Goal: Transaction & Acquisition: Purchase product/service

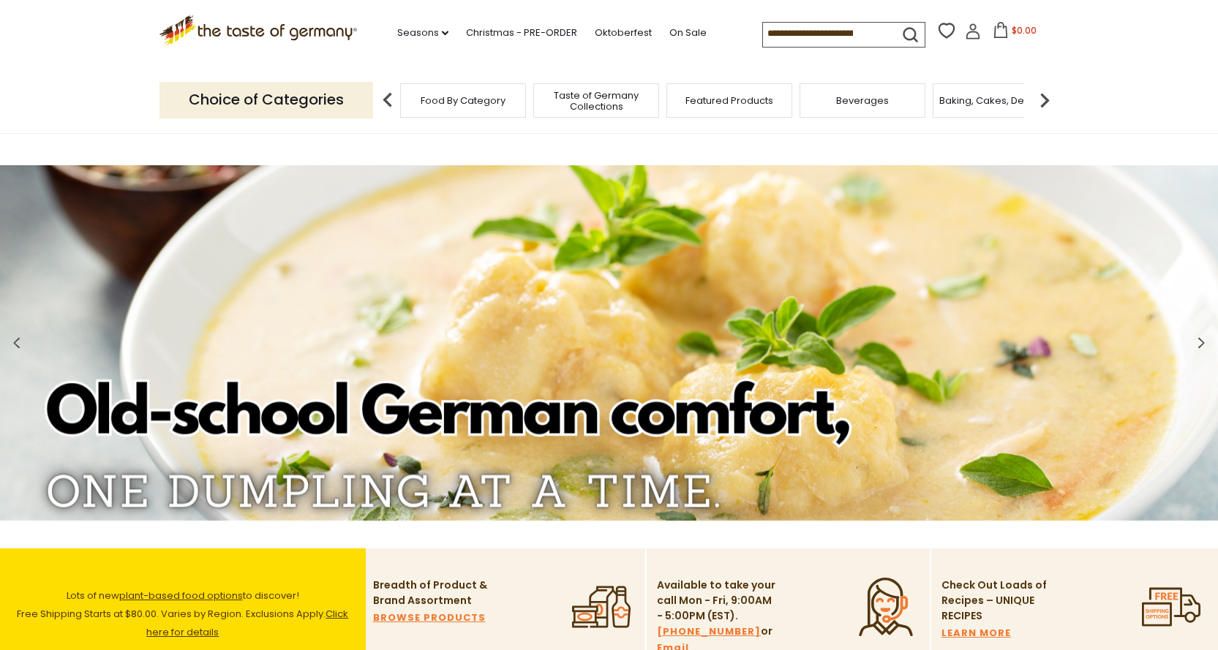
click at [717, 99] on span "Featured Products" at bounding box center [729, 100] width 88 height 11
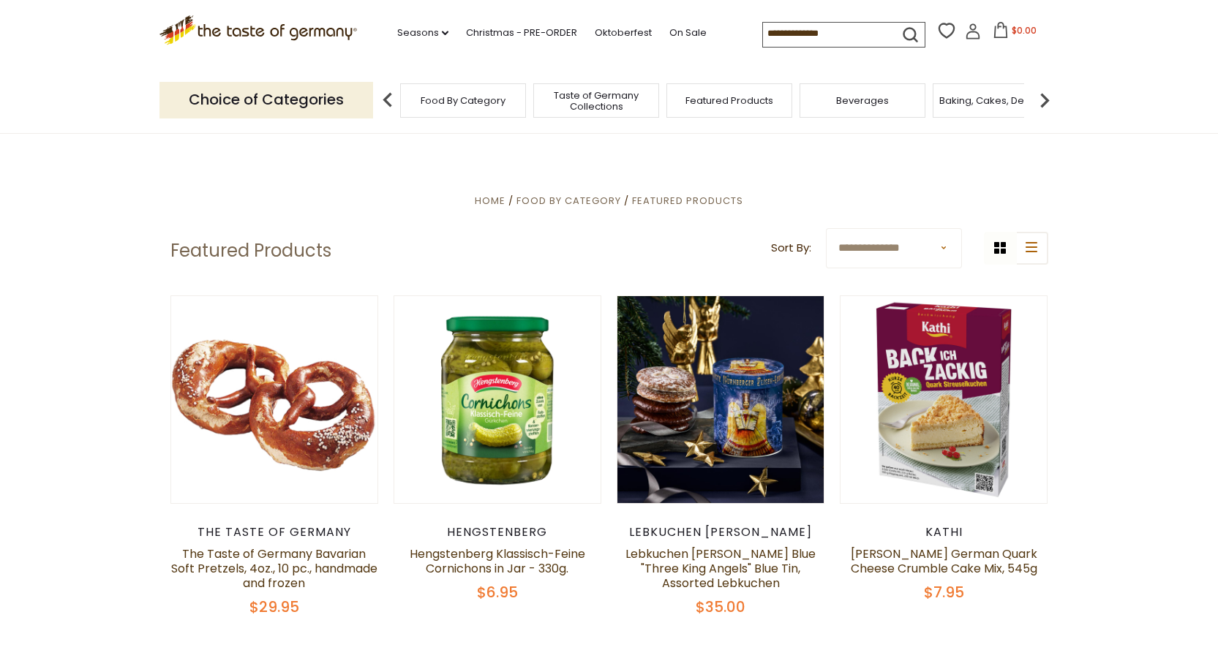
click at [459, 108] on div "Food By Category" at bounding box center [463, 100] width 126 height 34
click at [981, 105] on span "Baking, Cakes, Desserts" at bounding box center [995, 100] width 113 height 11
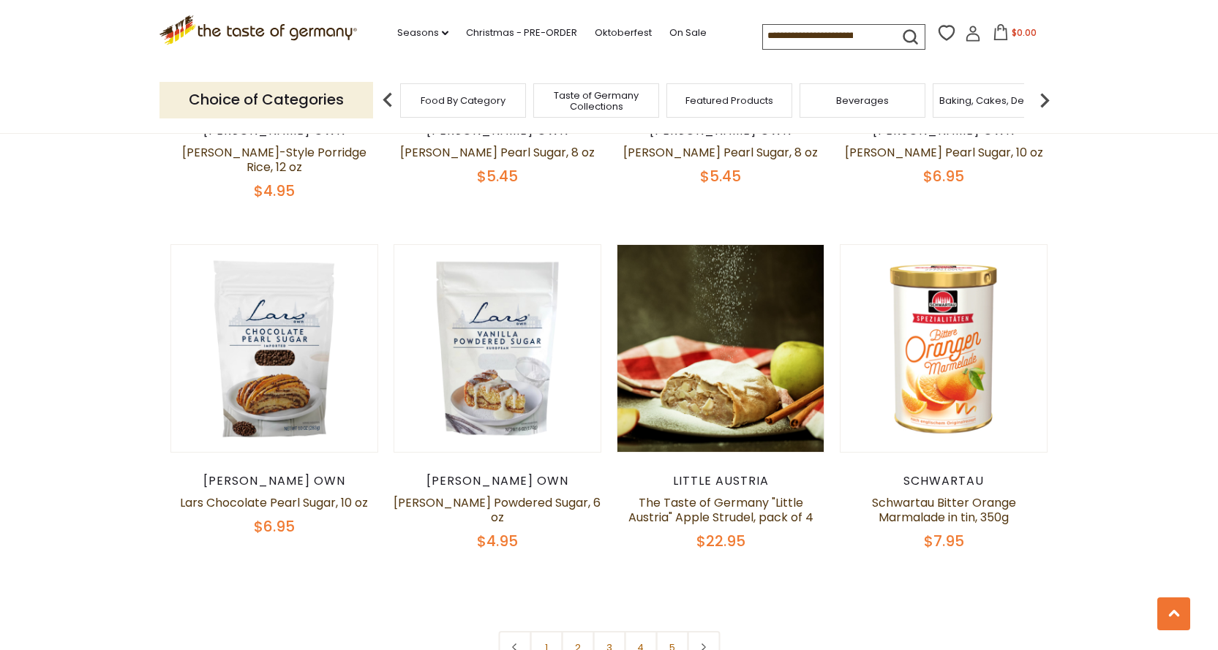
scroll to position [3292, 0]
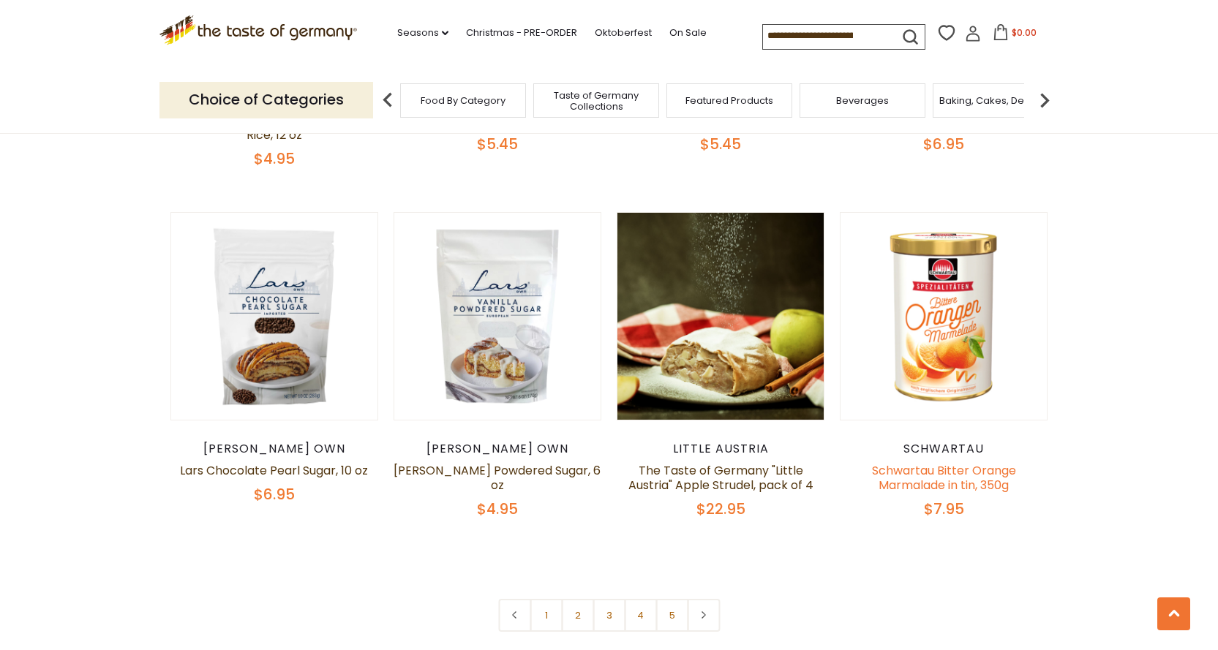
click at [948, 462] on link "Schwartau Bitter Orange Marmalade in tin, 350g" at bounding box center [944, 477] width 144 height 31
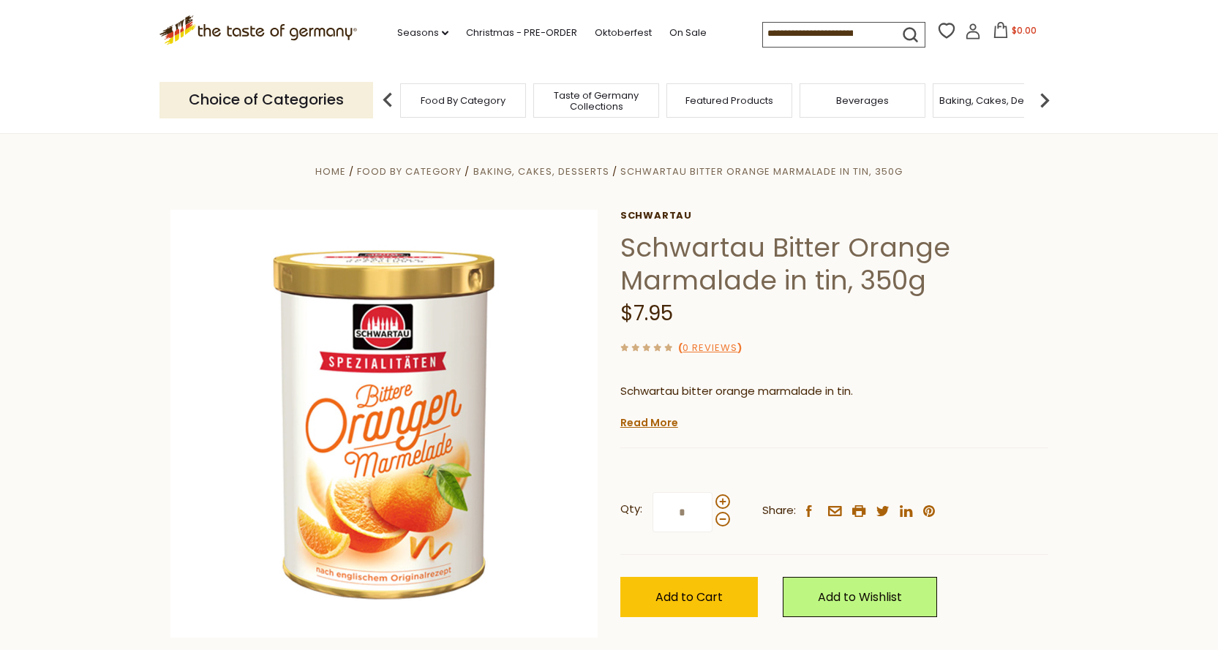
click at [1045, 100] on img at bounding box center [1044, 100] width 29 height 29
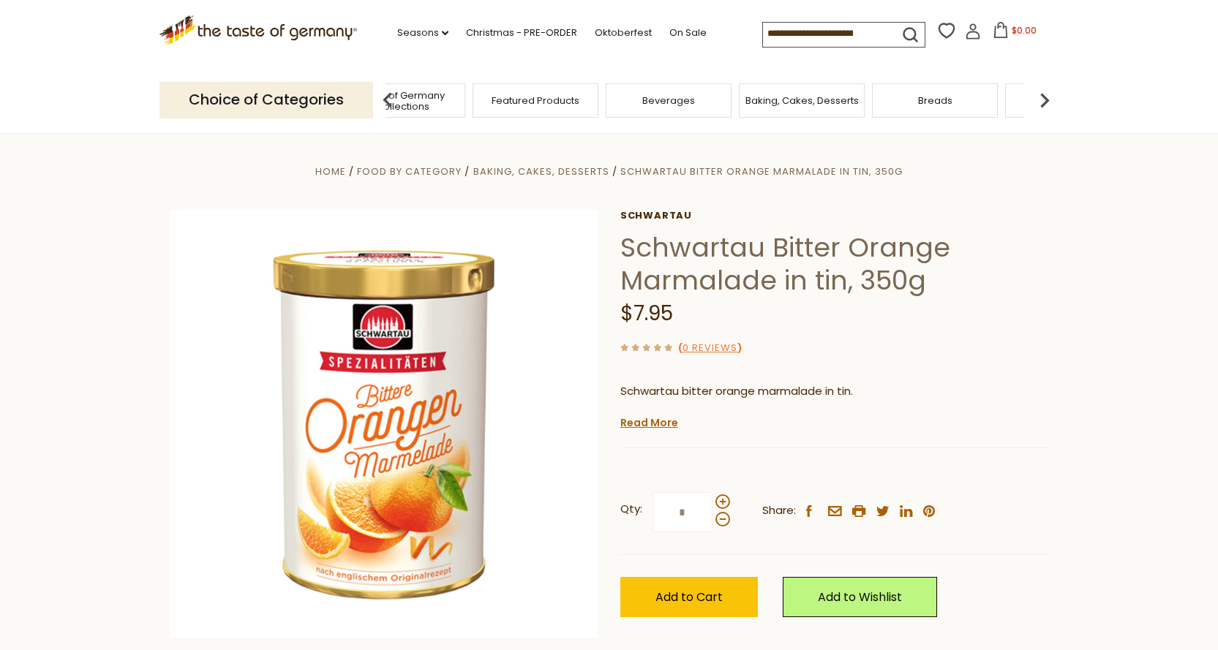
click at [1045, 99] on img at bounding box center [1044, 100] width 29 height 29
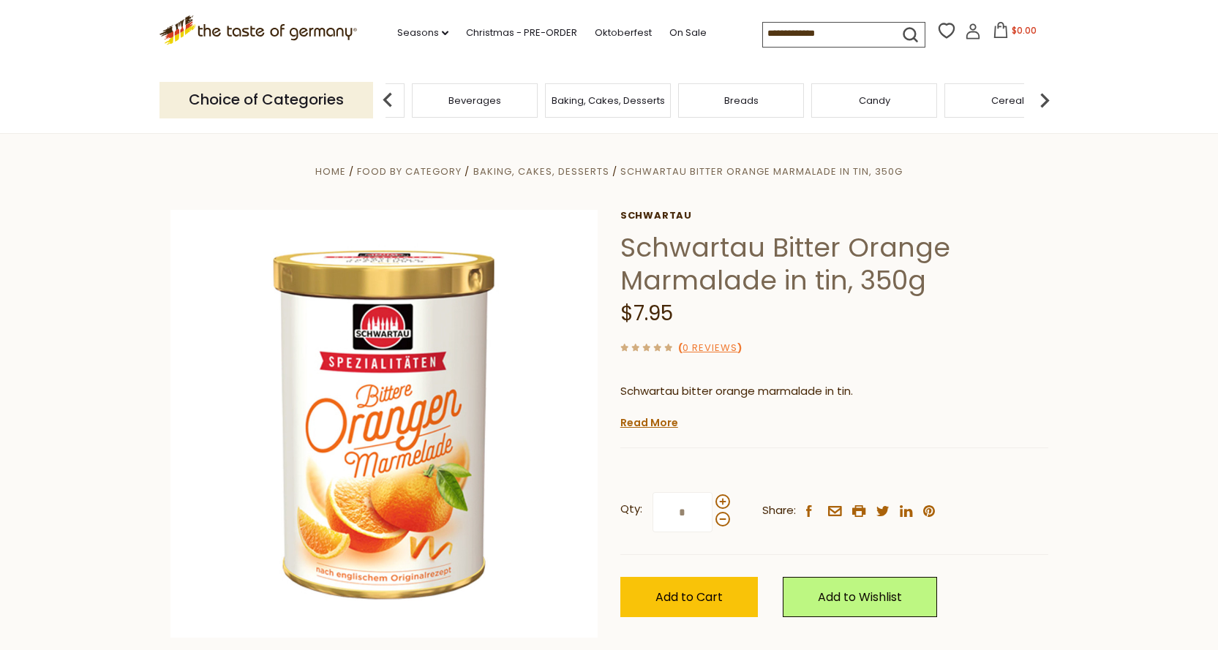
click at [1045, 99] on img at bounding box center [1044, 100] width 29 height 29
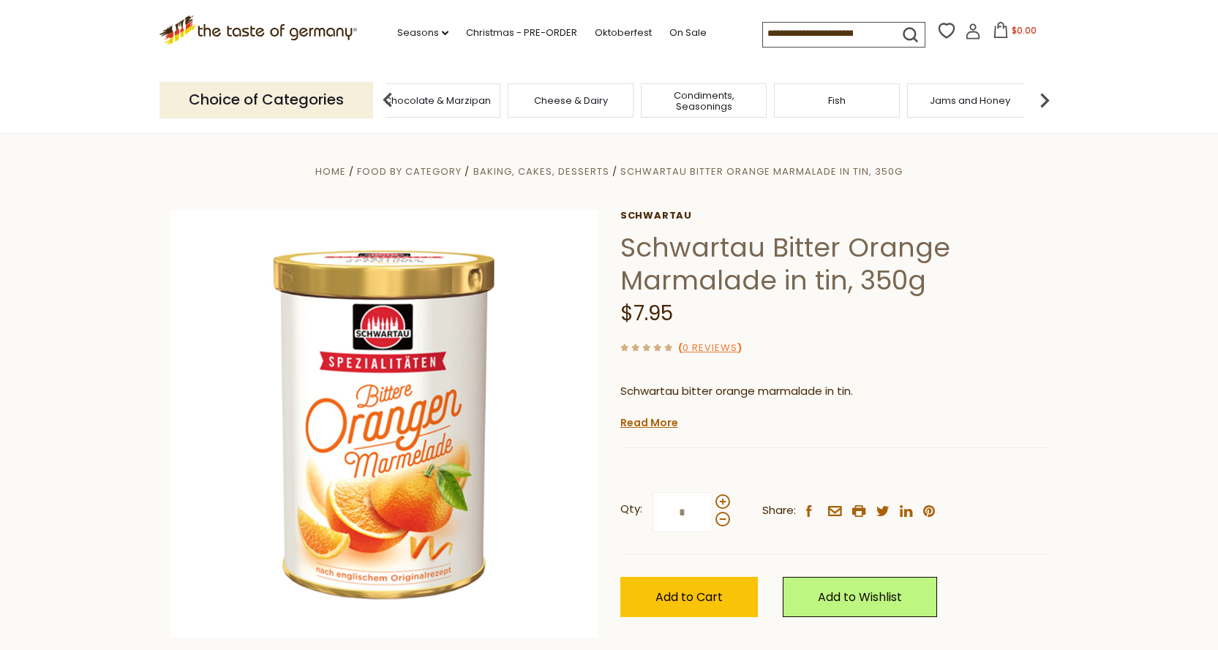
click at [847, 37] on input at bounding box center [825, 33] width 124 height 20
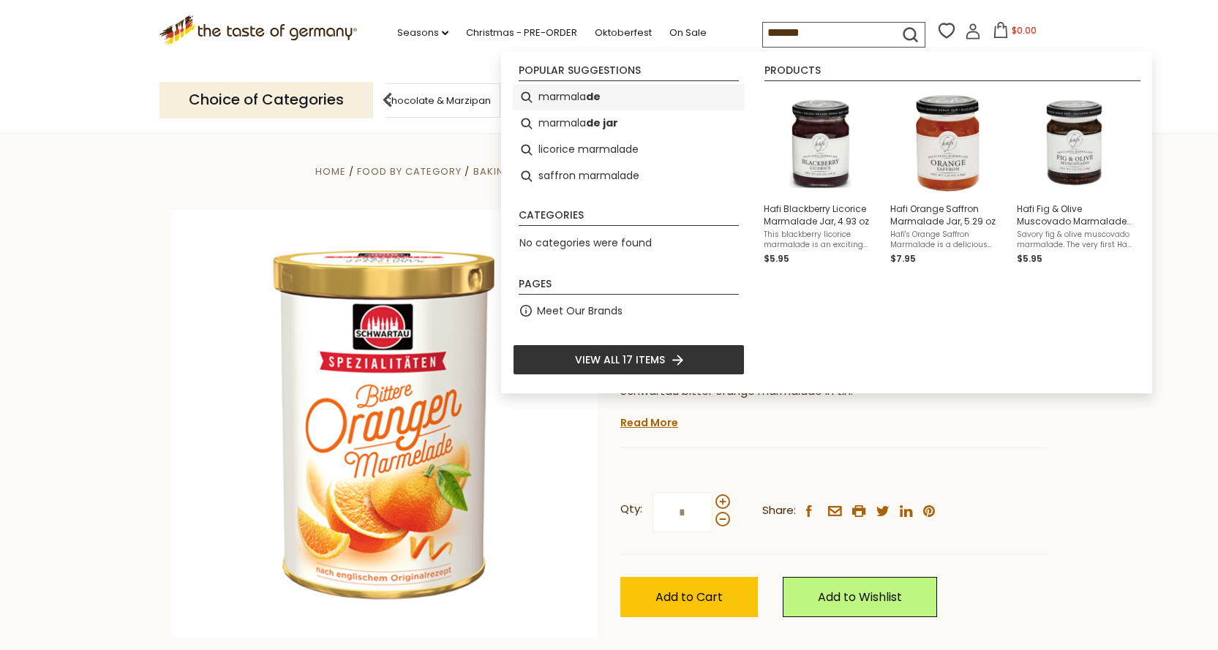
click at [590, 100] on b "de" at bounding box center [593, 97] width 15 height 17
type input "*********"
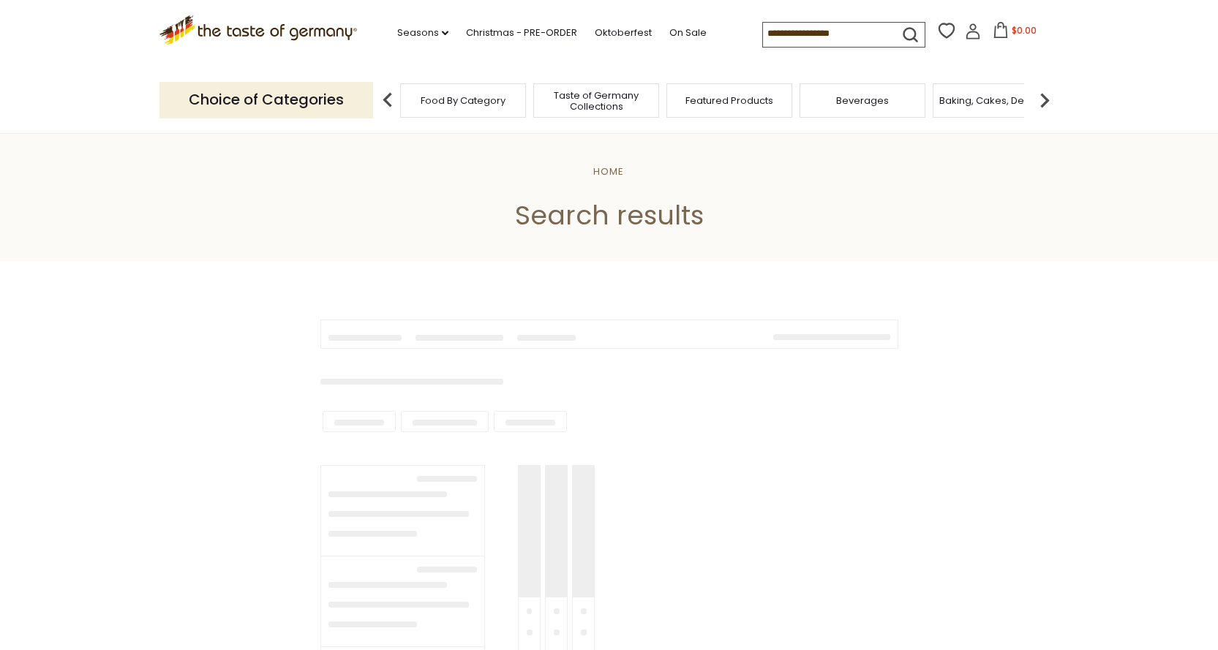
type input "*********"
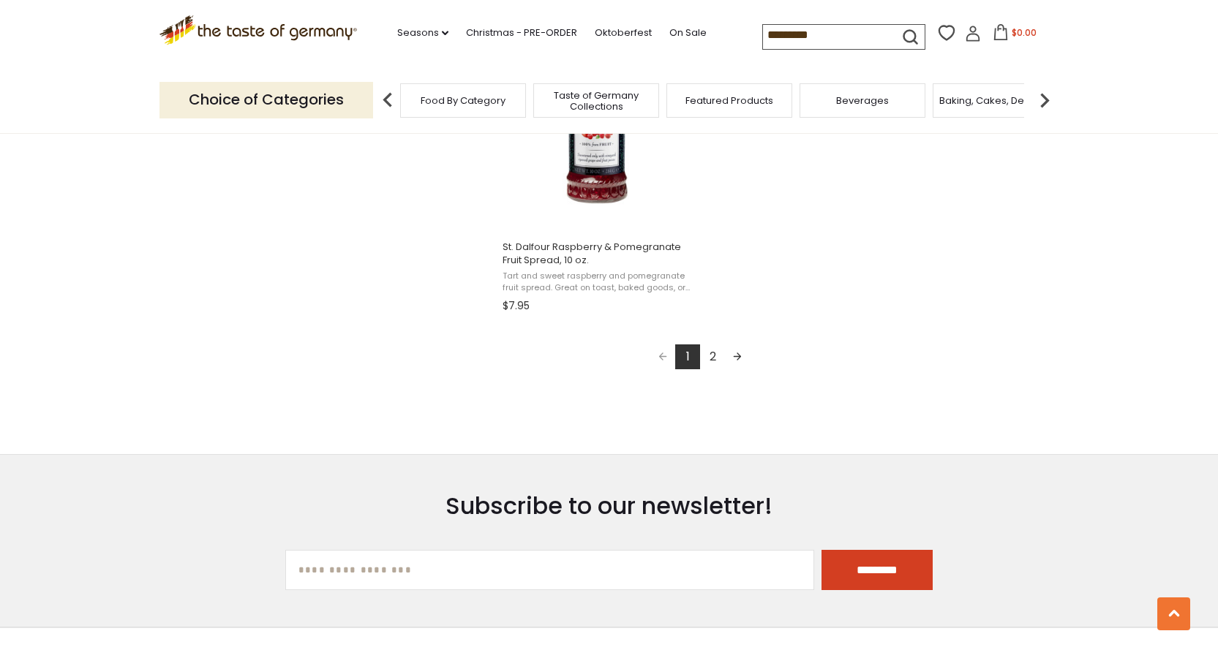
scroll to position [2633, 0]
click at [742, 355] on link "Next page" at bounding box center [737, 355] width 25 height 25
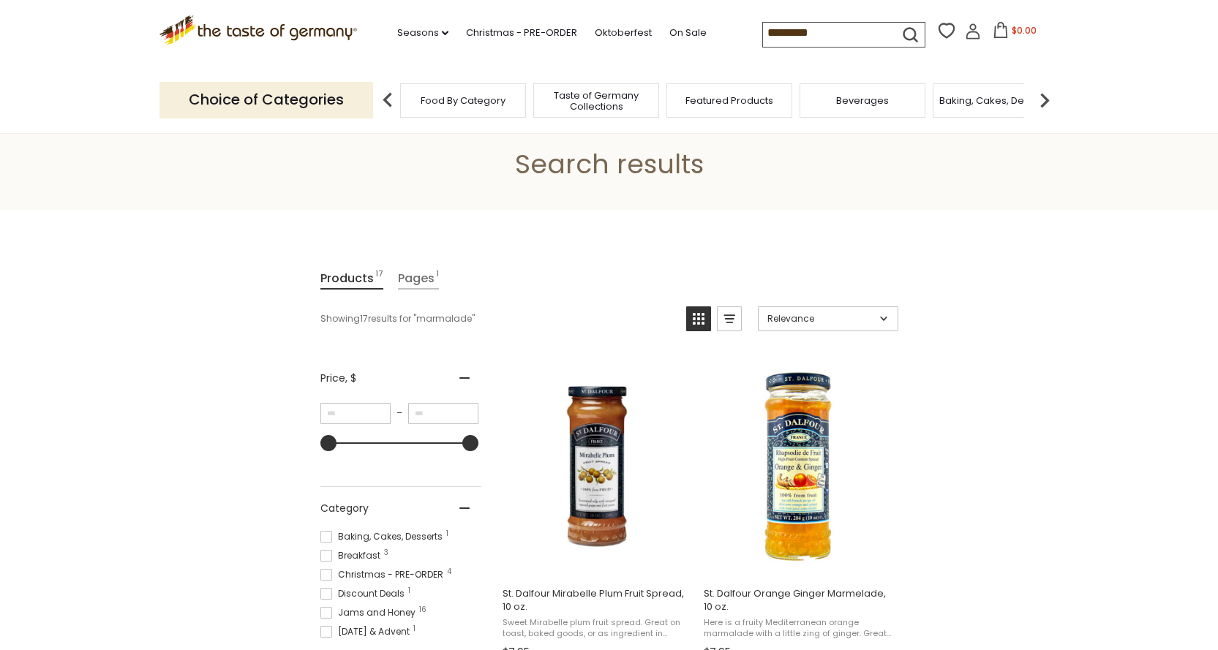
scroll to position [73, 0]
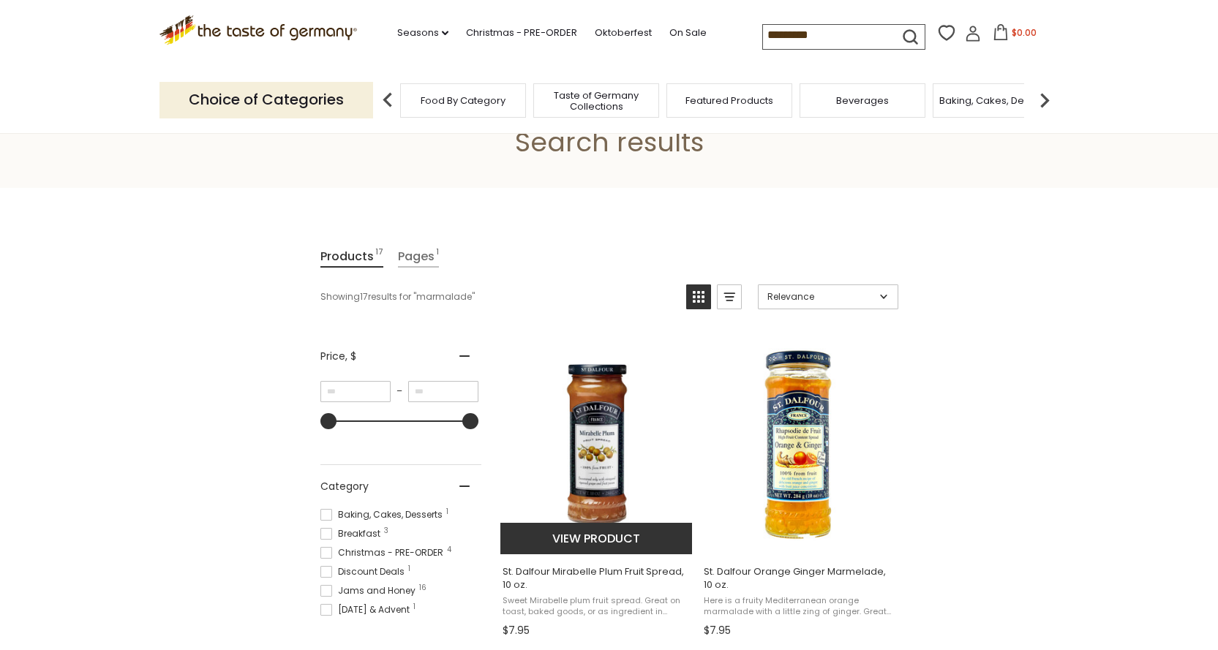
click at [613, 412] on img "St. Dalfour Mirabelle Plum Fruit Spread, 10 oz." at bounding box center [597, 445] width 194 height 194
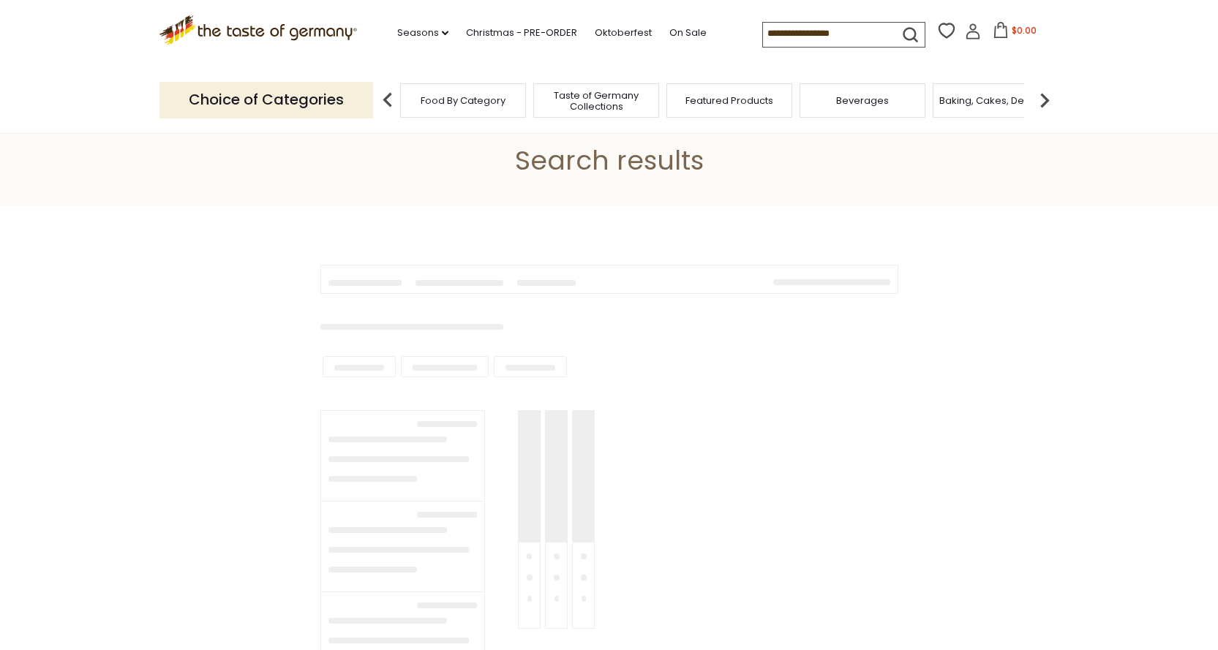
type input "*********"
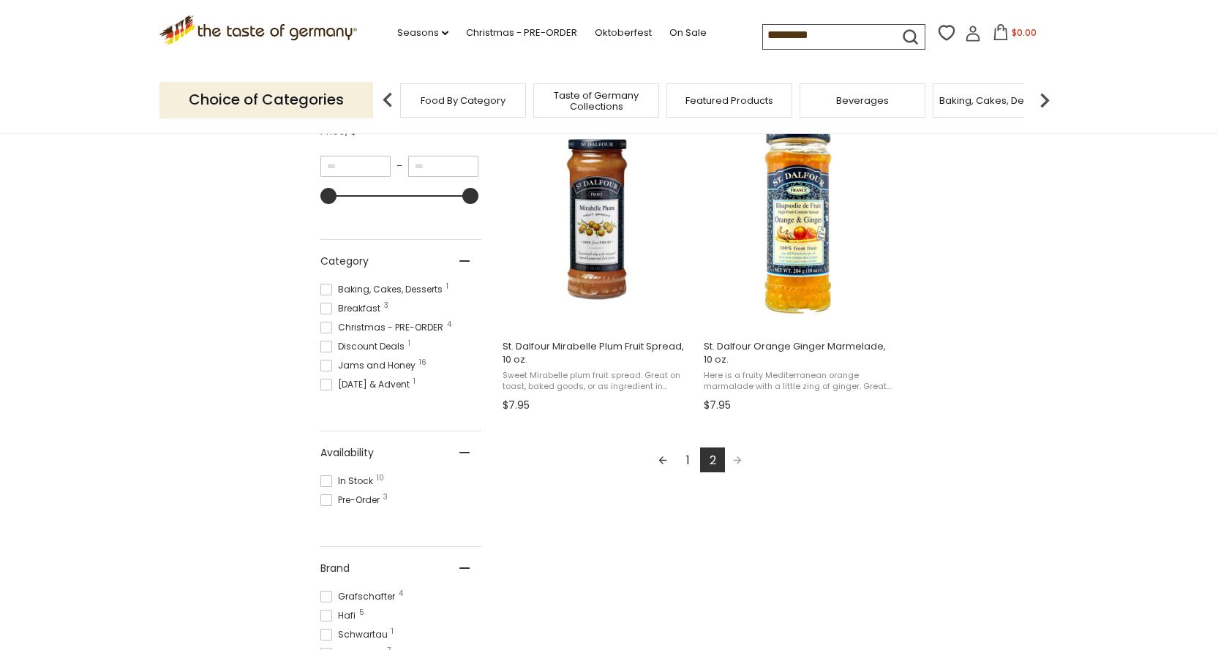
scroll to position [293, 0]
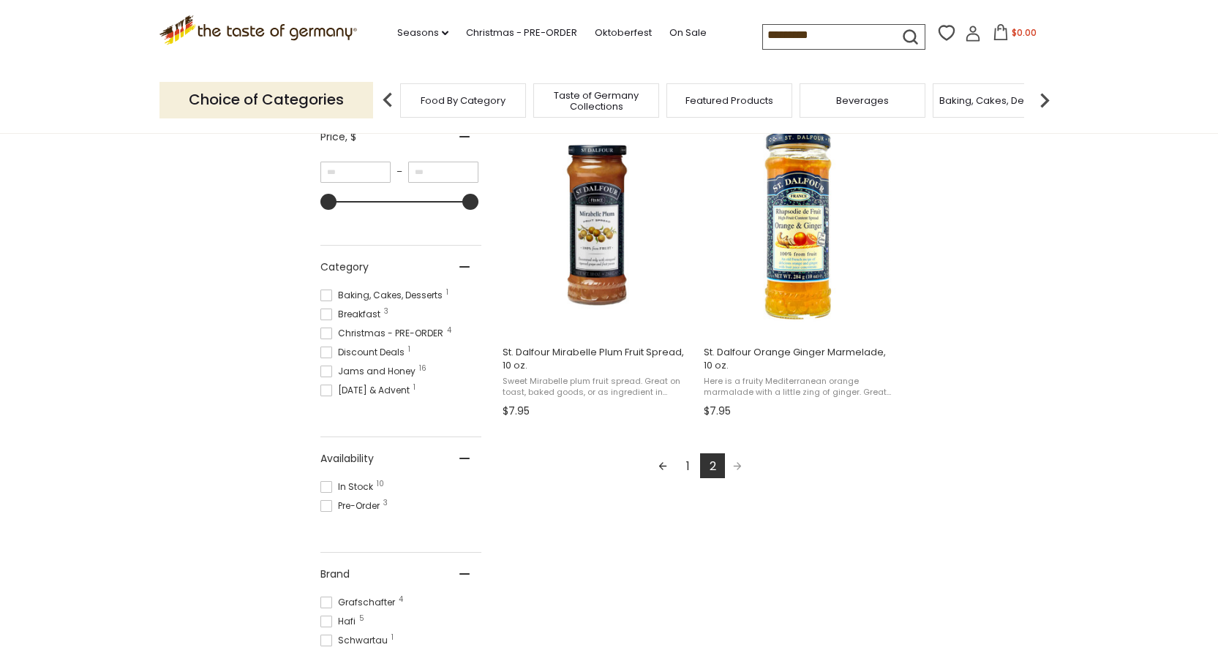
click at [686, 464] on link "1" at bounding box center [687, 466] width 25 height 25
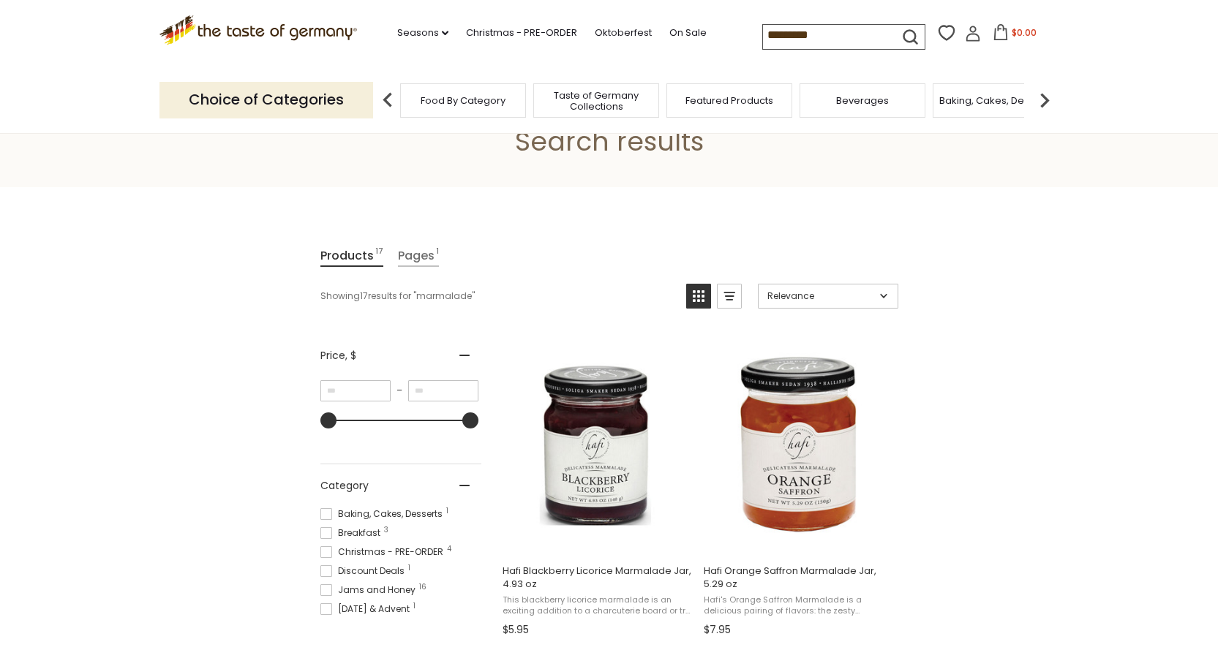
scroll to position [73, 0]
click at [1039, 98] on img at bounding box center [1044, 100] width 29 height 29
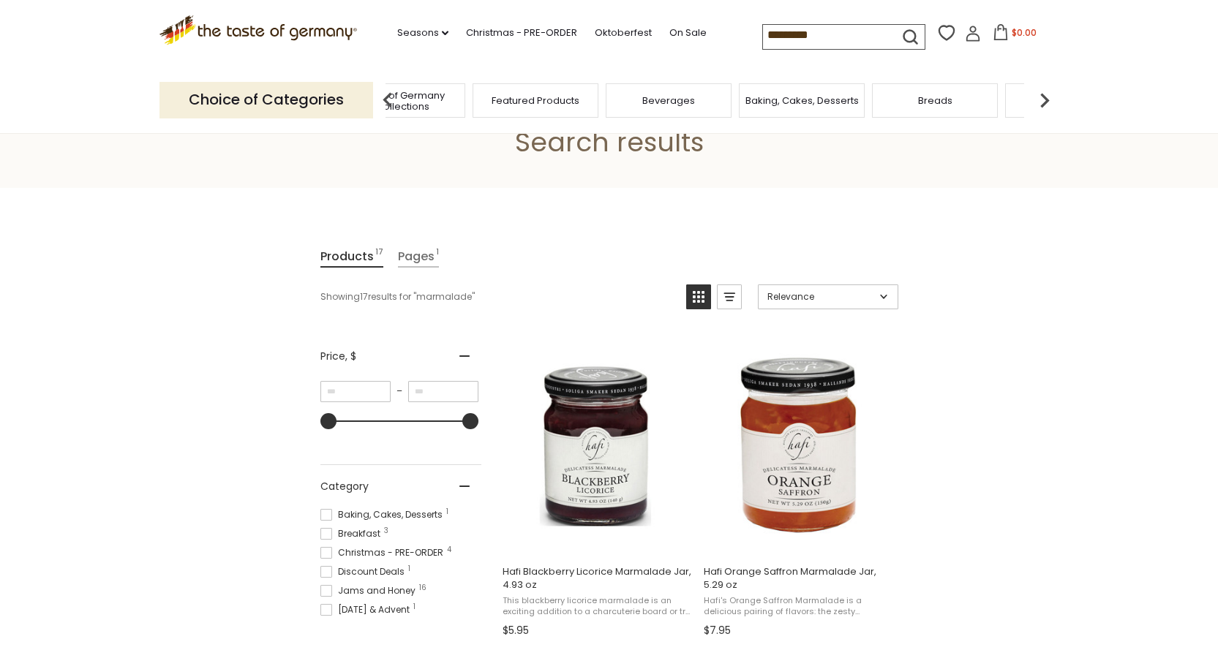
click at [967, 101] on div "Breads" at bounding box center [935, 100] width 126 height 34
click at [920, 105] on span "Breads" at bounding box center [935, 100] width 34 height 11
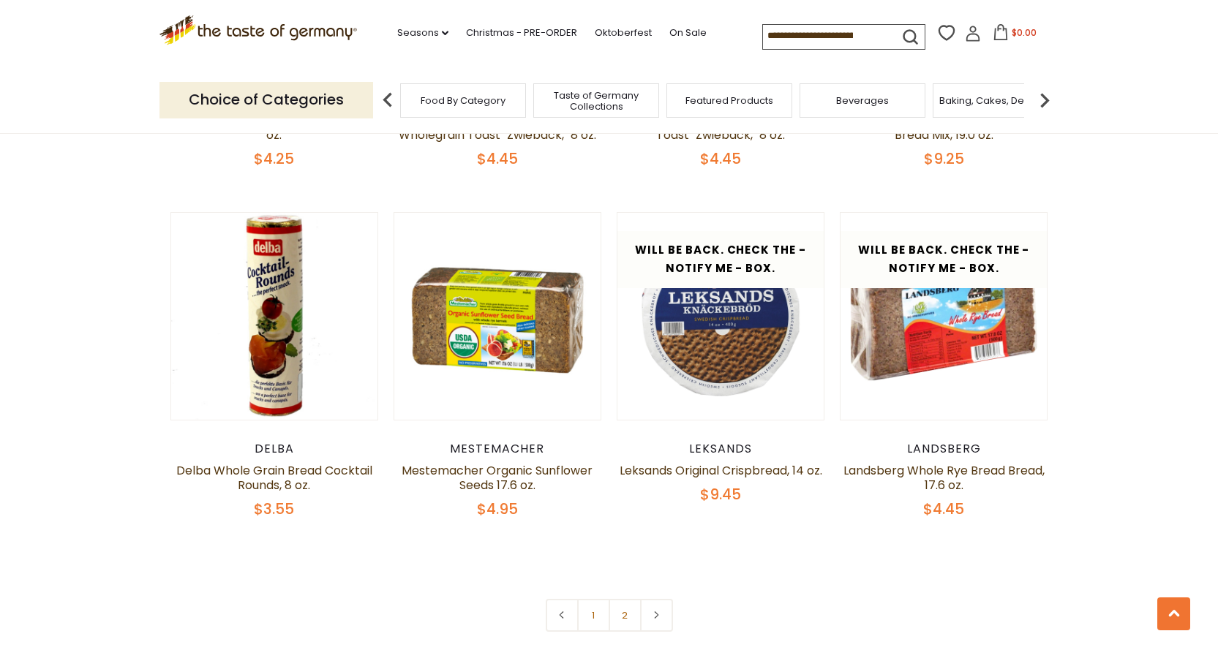
scroll to position [3511, 0]
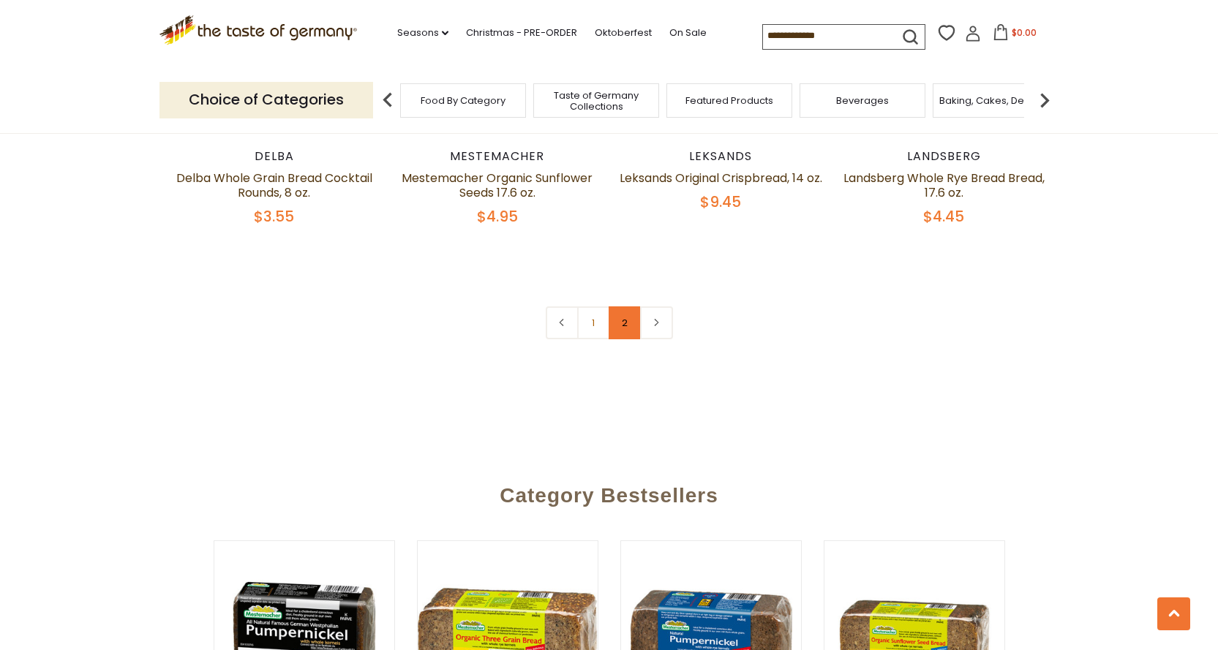
click at [631, 315] on link "2" at bounding box center [625, 322] width 33 height 33
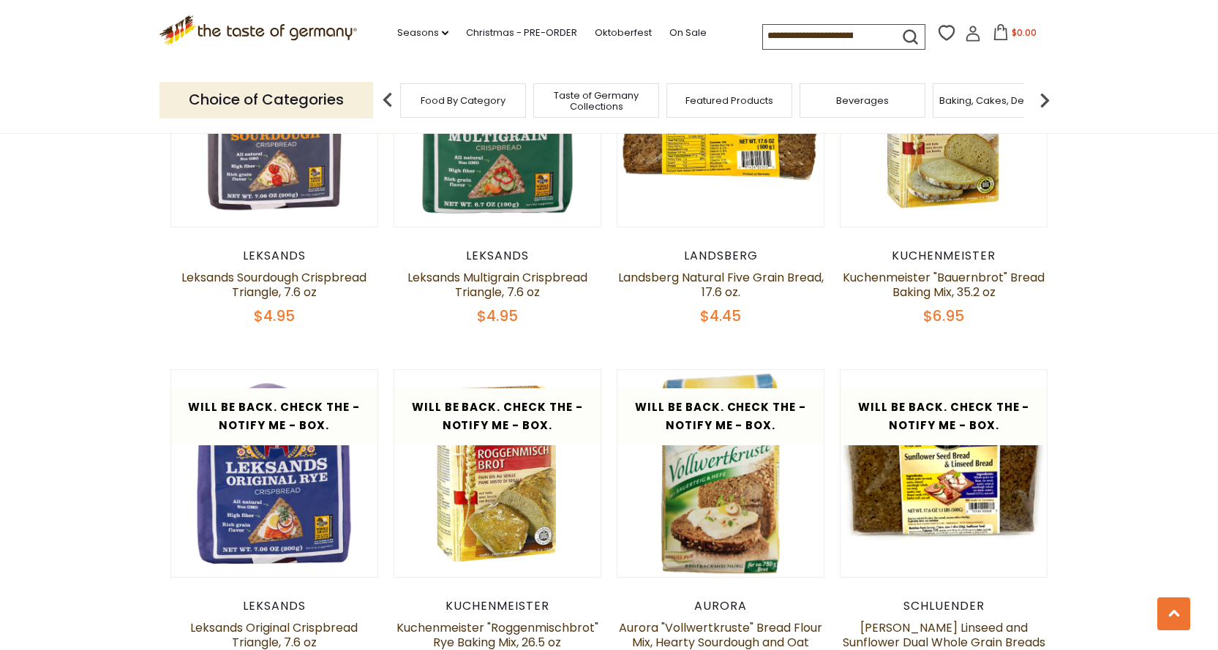
scroll to position [898, 0]
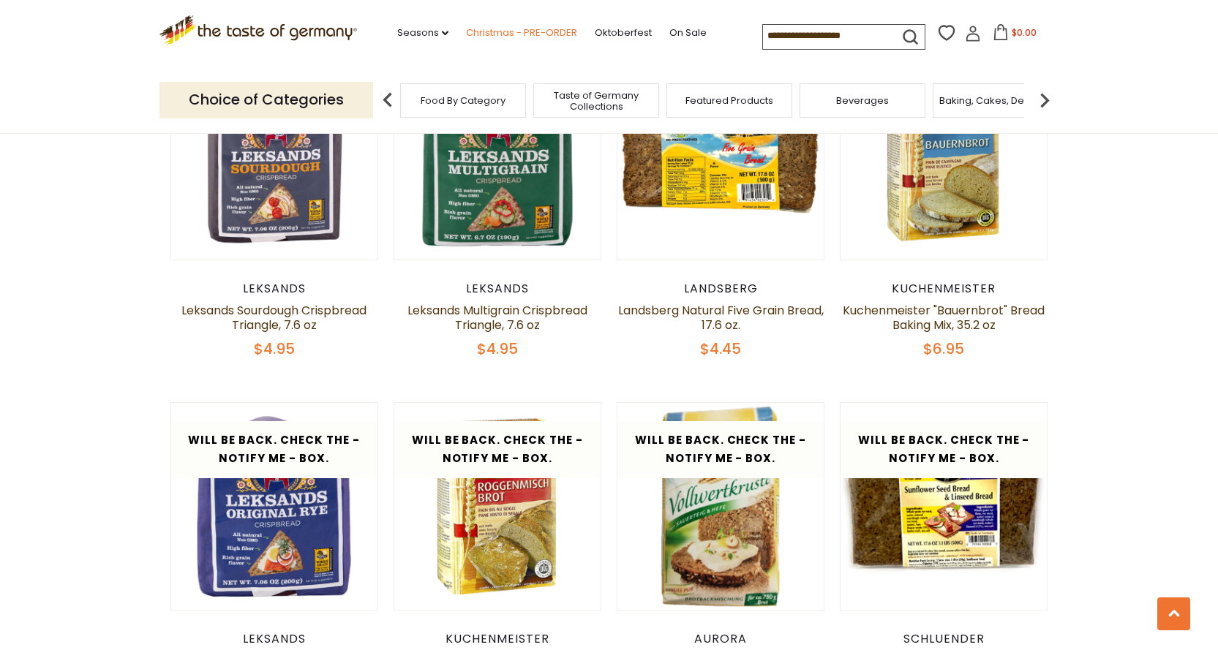
click at [519, 34] on link "Christmas - PRE-ORDER" at bounding box center [521, 33] width 111 height 16
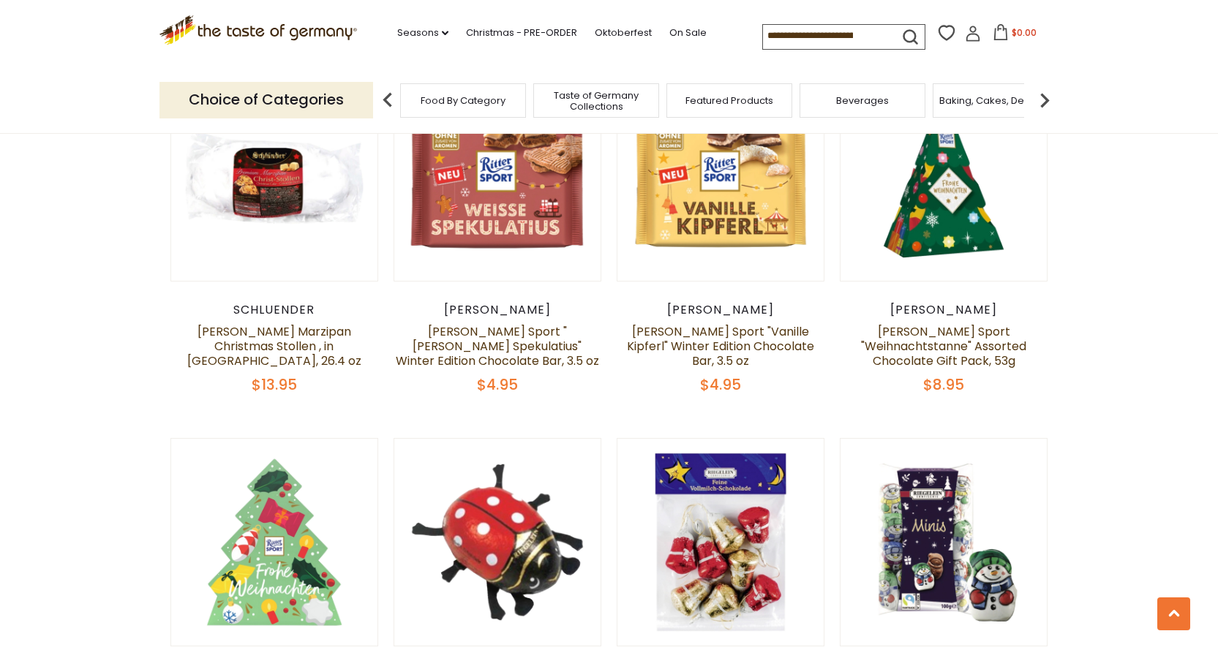
scroll to position [1902, 0]
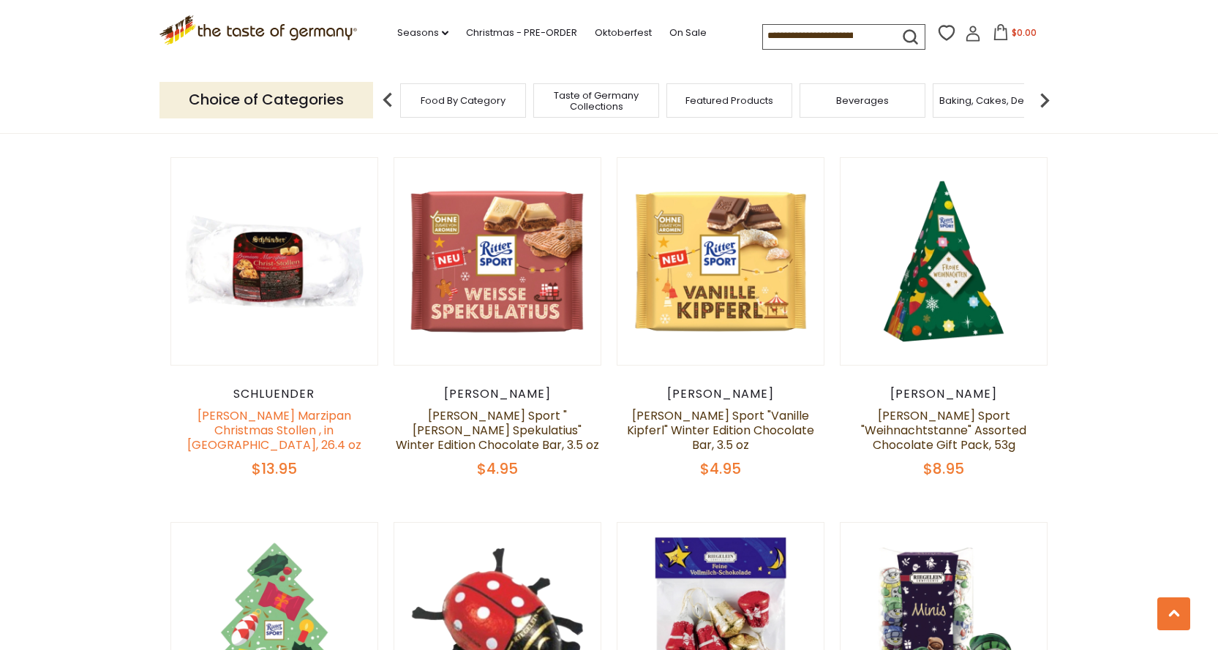
click at [291, 410] on link "[PERSON_NAME] Marzipan Christmas Stollen , in [GEOGRAPHIC_DATA], 26.4 oz" at bounding box center [274, 430] width 174 height 46
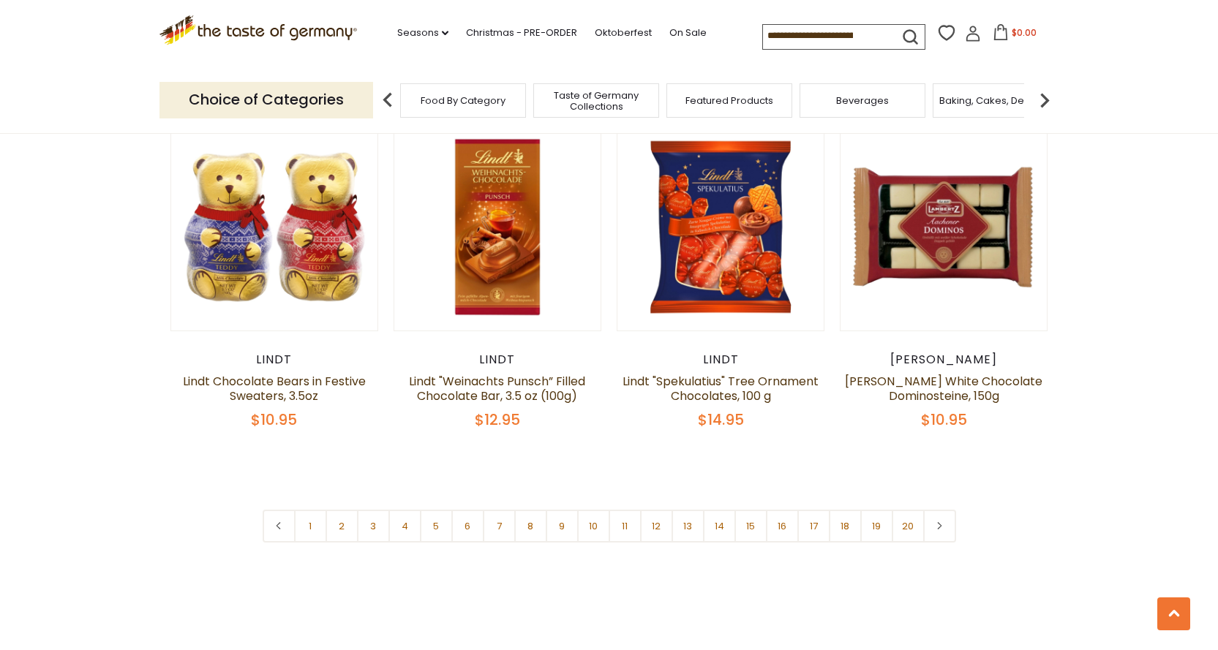
scroll to position [3438, 0]
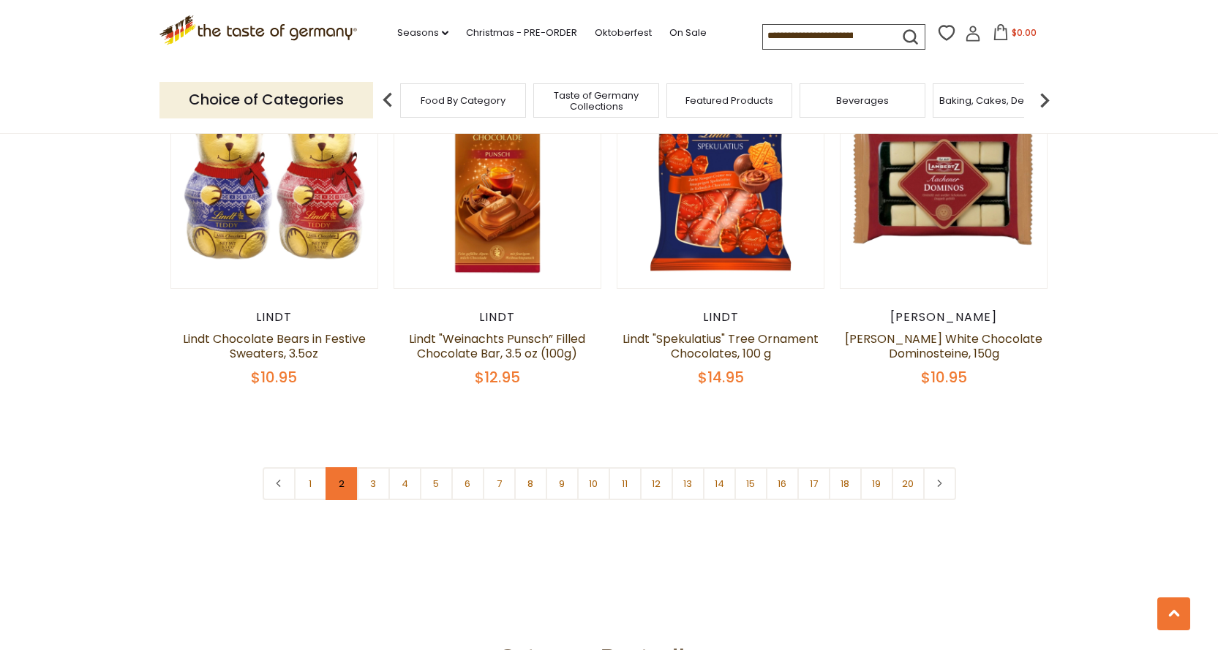
click at [328, 467] on link "2" at bounding box center [341, 483] width 33 height 33
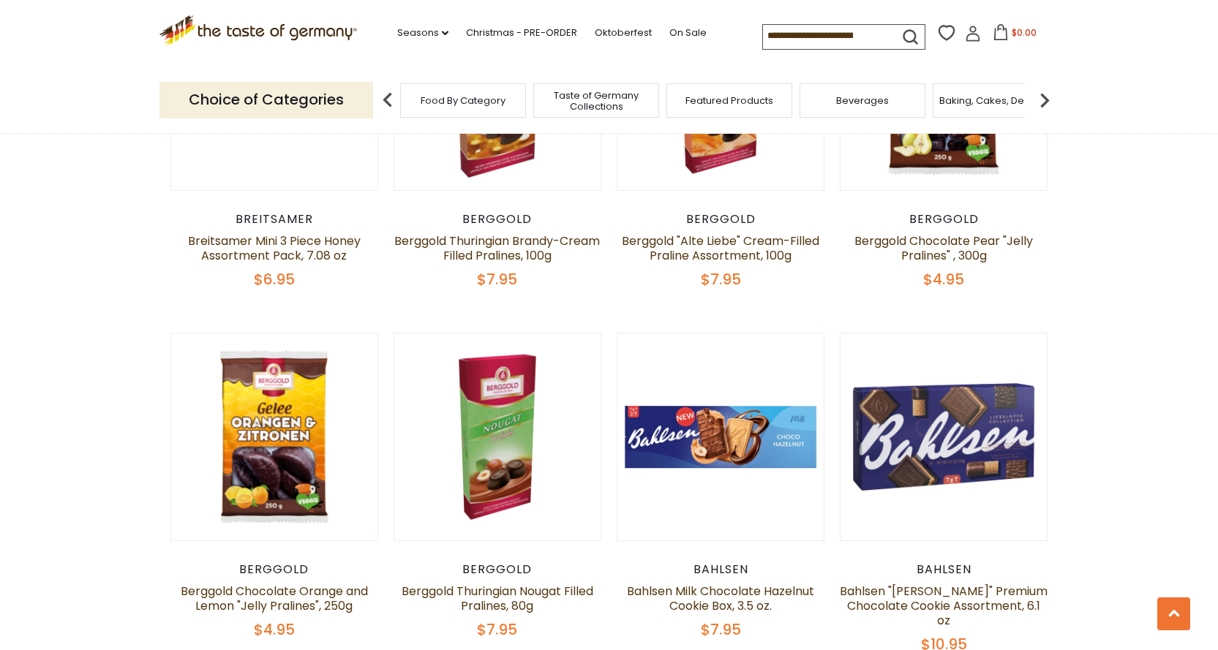
scroll to position [2142, 0]
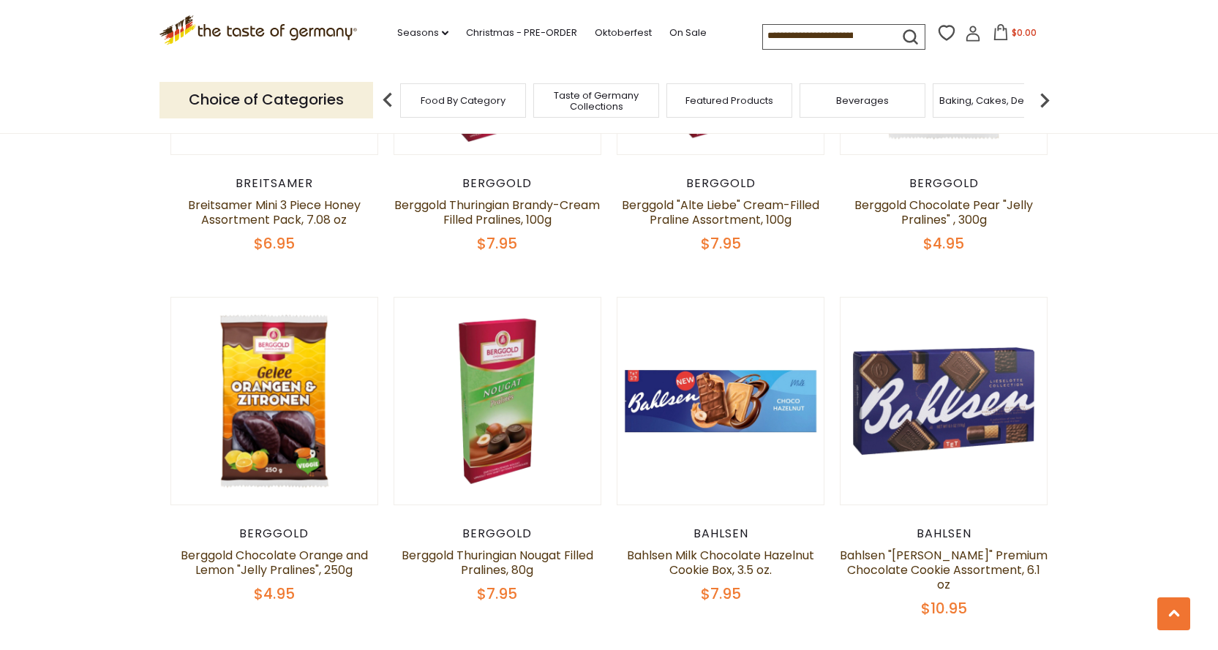
click at [836, 42] on input at bounding box center [825, 35] width 124 height 20
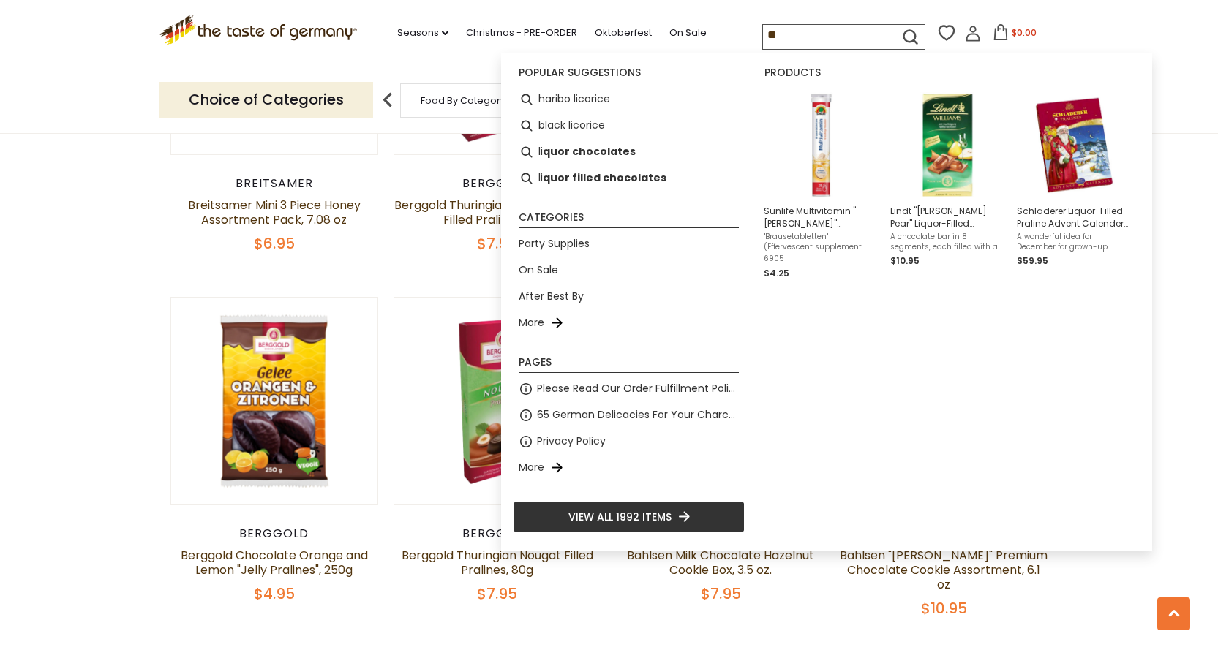
type input "*"
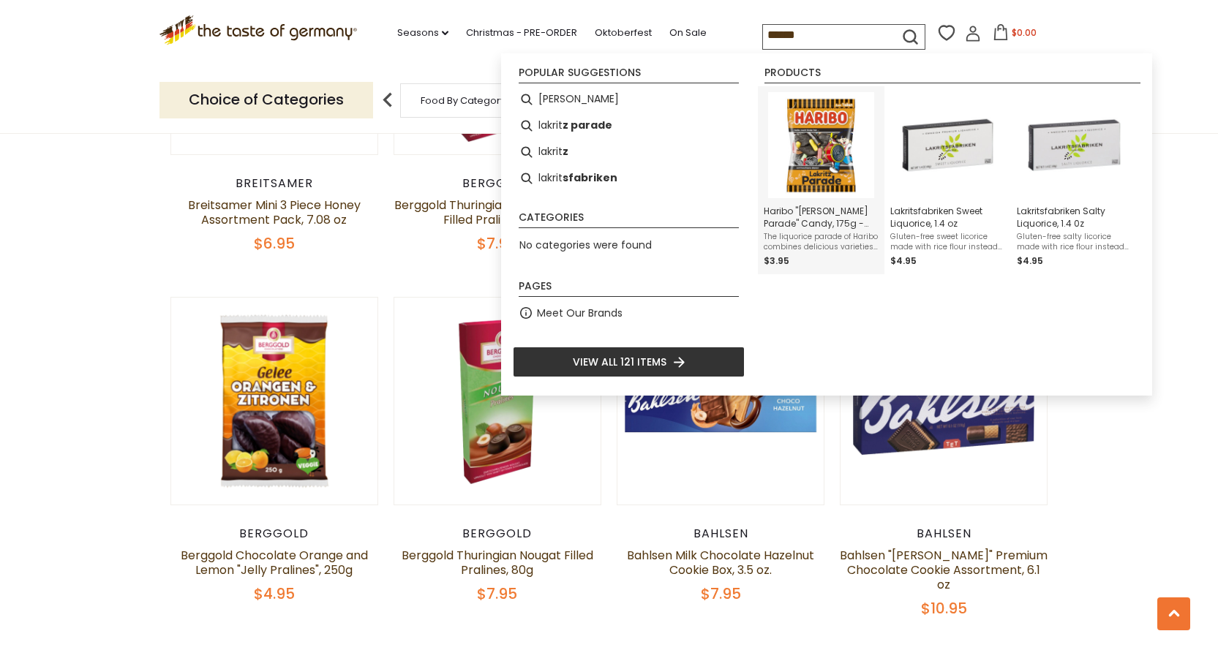
type input "******"
click at [824, 173] on img "Instant Search Results" at bounding box center [821, 145] width 106 height 106
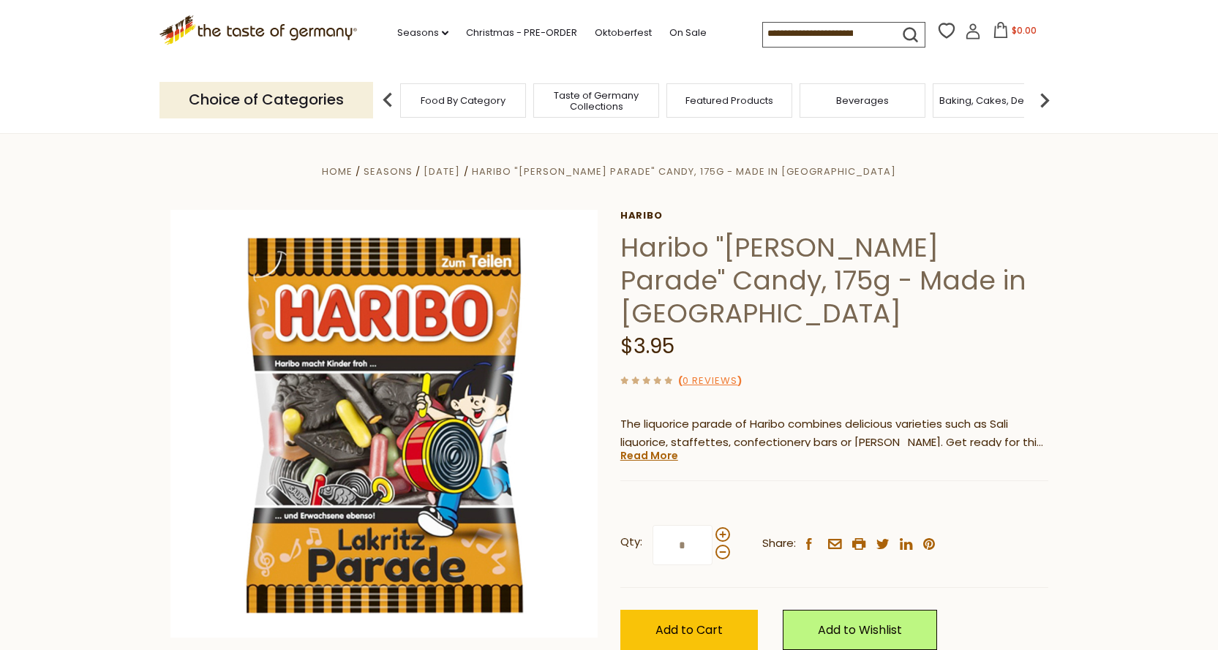
scroll to position [73, 0]
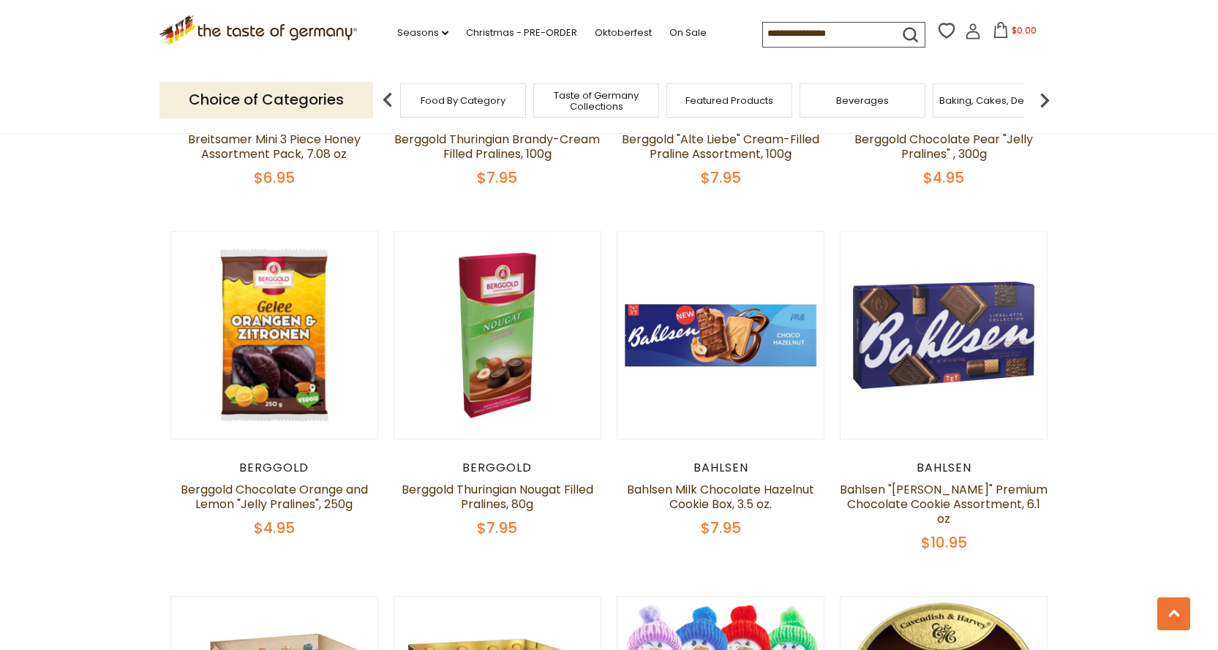
scroll to position [2142, 0]
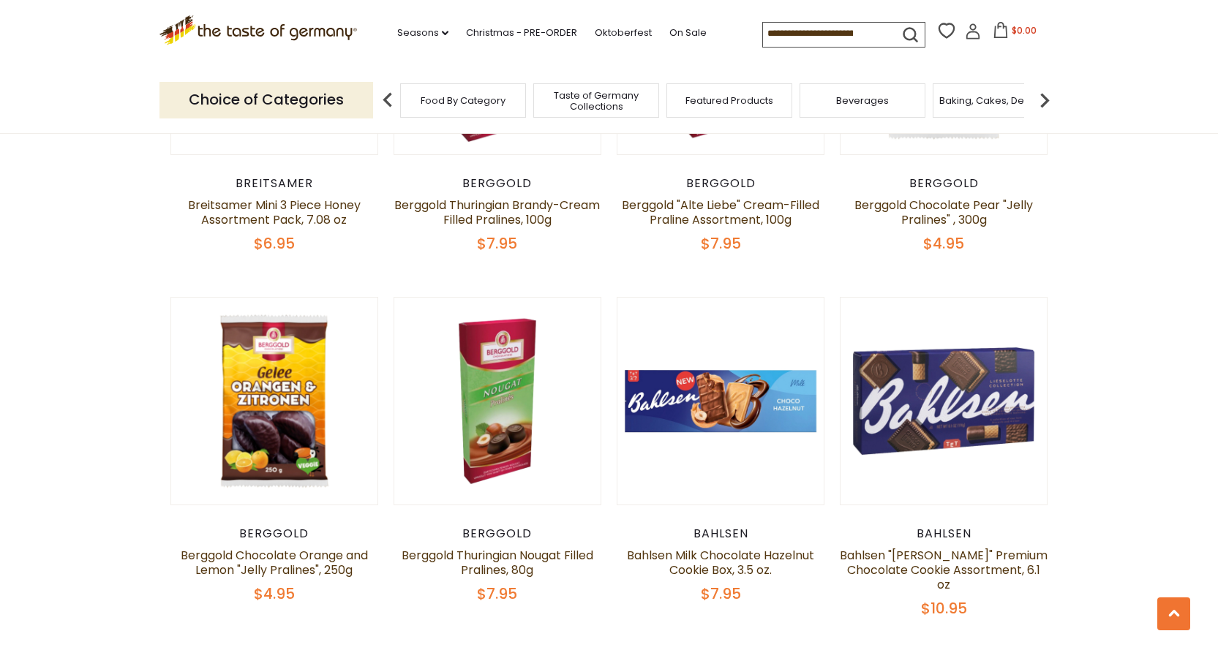
click at [821, 37] on input at bounding box center [825, 33] width 124 height 20
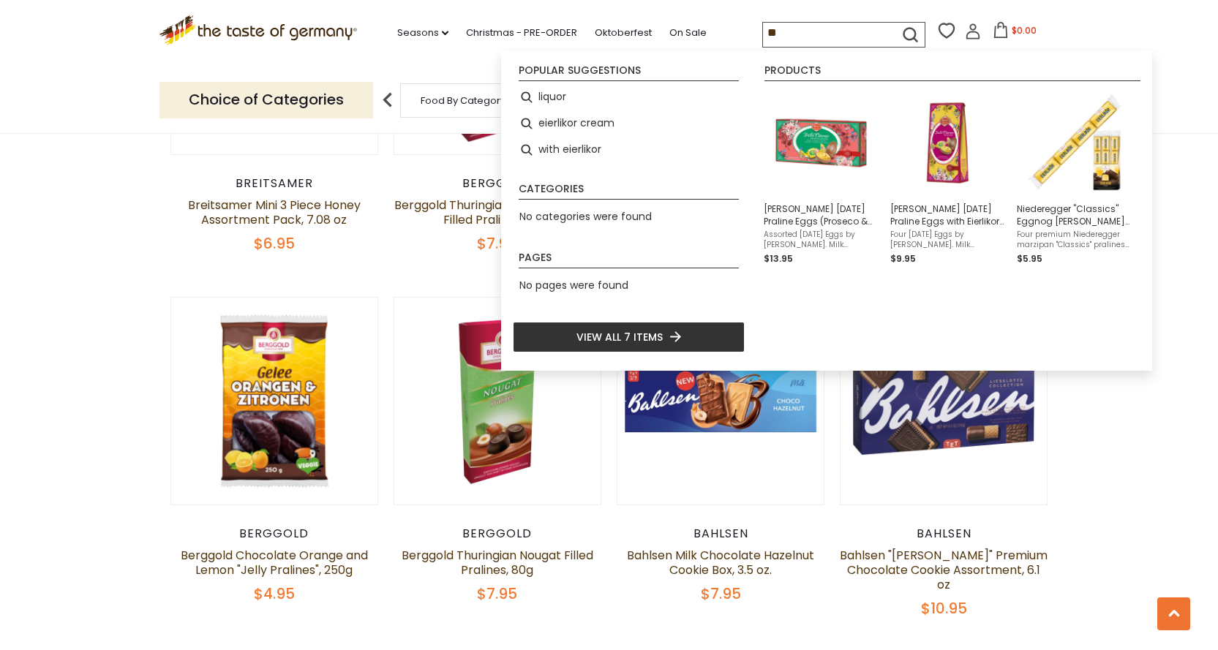
type input "*"
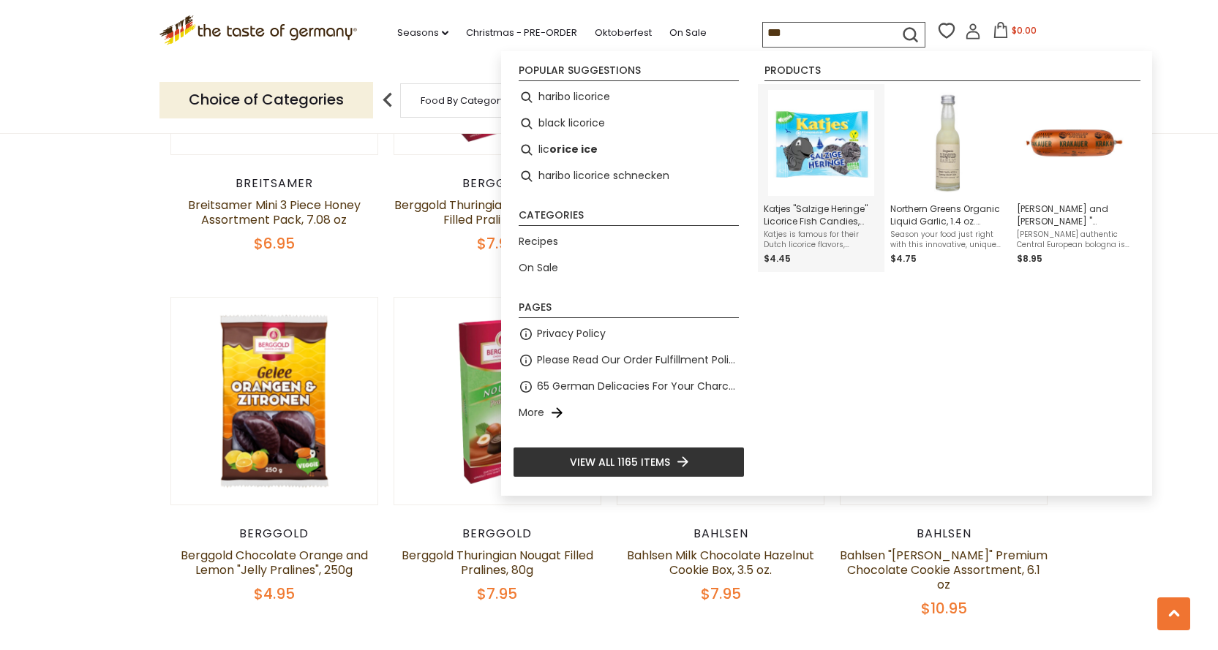
type input "***"
click at [829, 218] on span "Katjes "Salzige Heringe" Licorice Fish Candies, 175g - Made In Germany" at bounding box center [821, 215] width 115 height 25
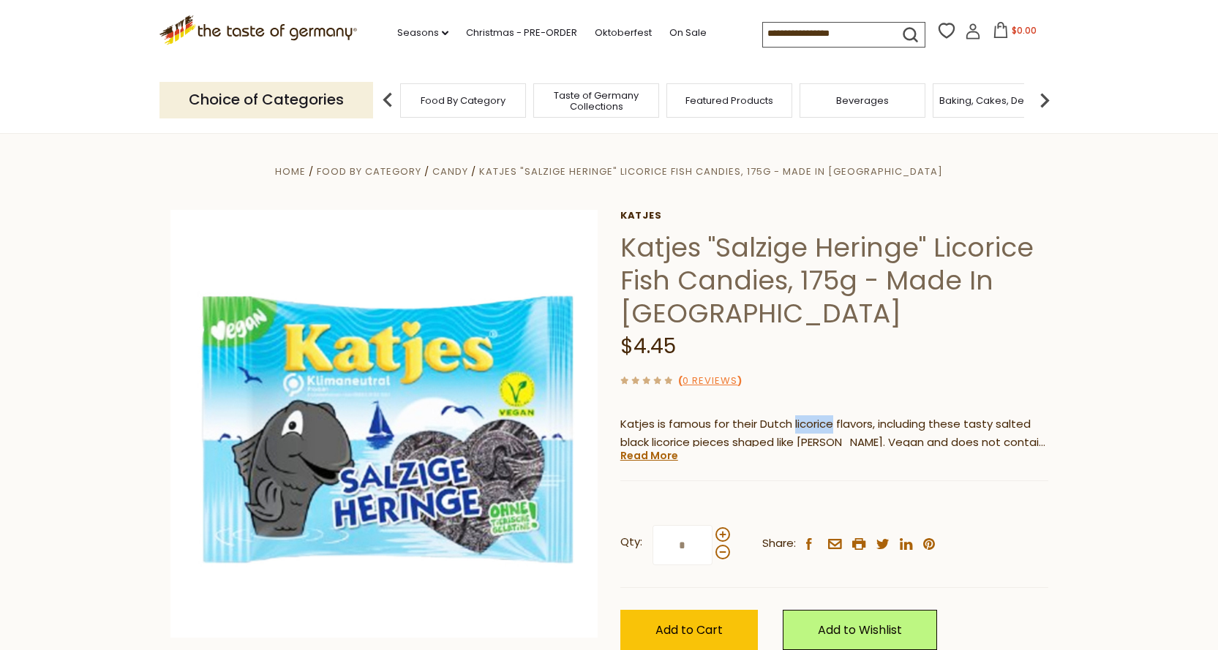
drag, startPoint x: 793, startPoint y: 423, endPoint x: 832, endPoint y: 424, distance: 39.5
click at [832, 424] on p "Katjes is famous for their Dutch licorice flavors, including these tasty salted…" at bounding box center [834, 433] width 428 height 37
copy p "licorice"
click at [834, 32] on input at bounding box center [825, 33] width 124 height 20
paste input "********"
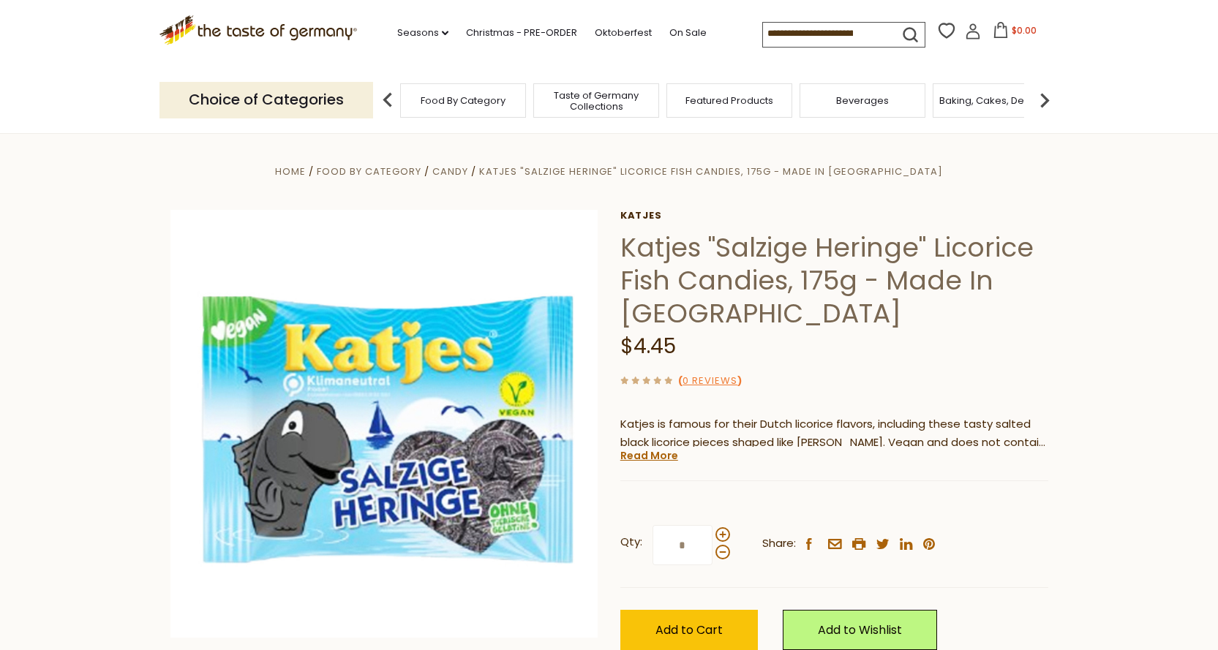
type input "********"
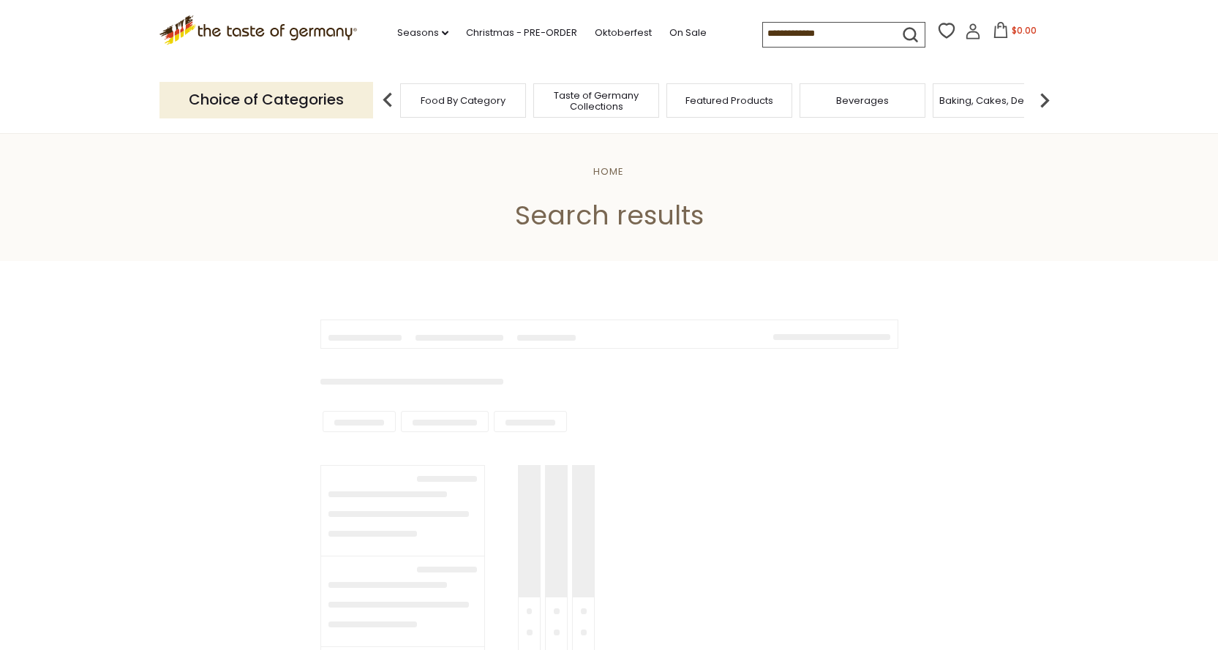
type input "********"
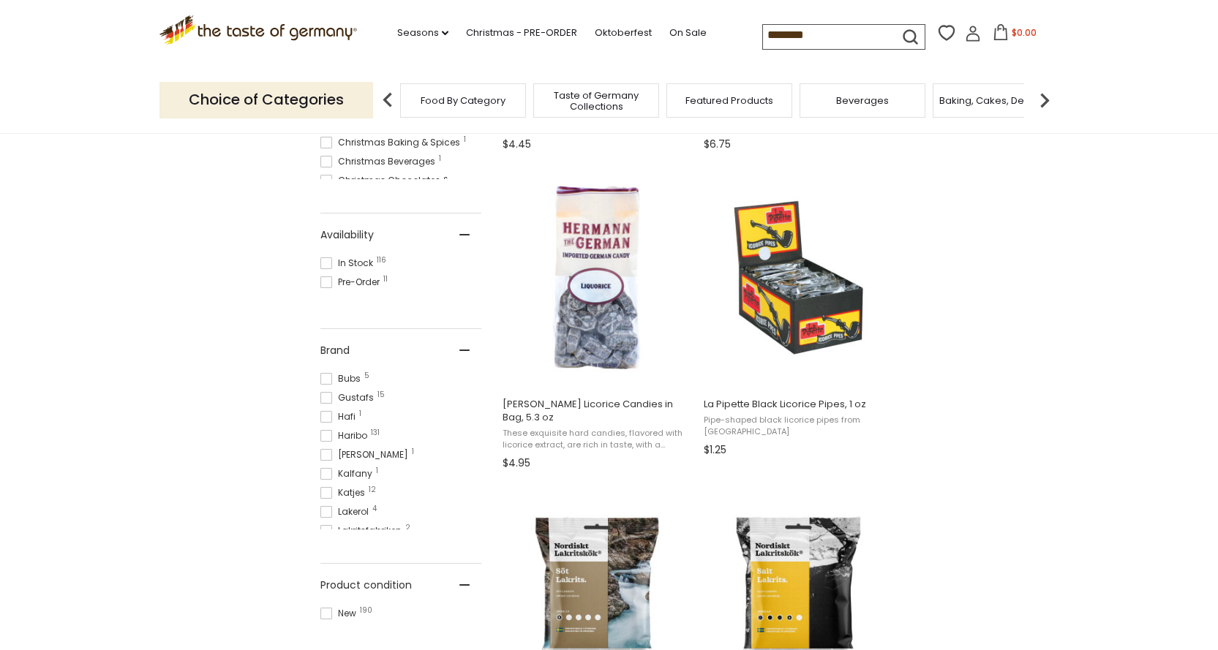
scroll to position [585, 0]
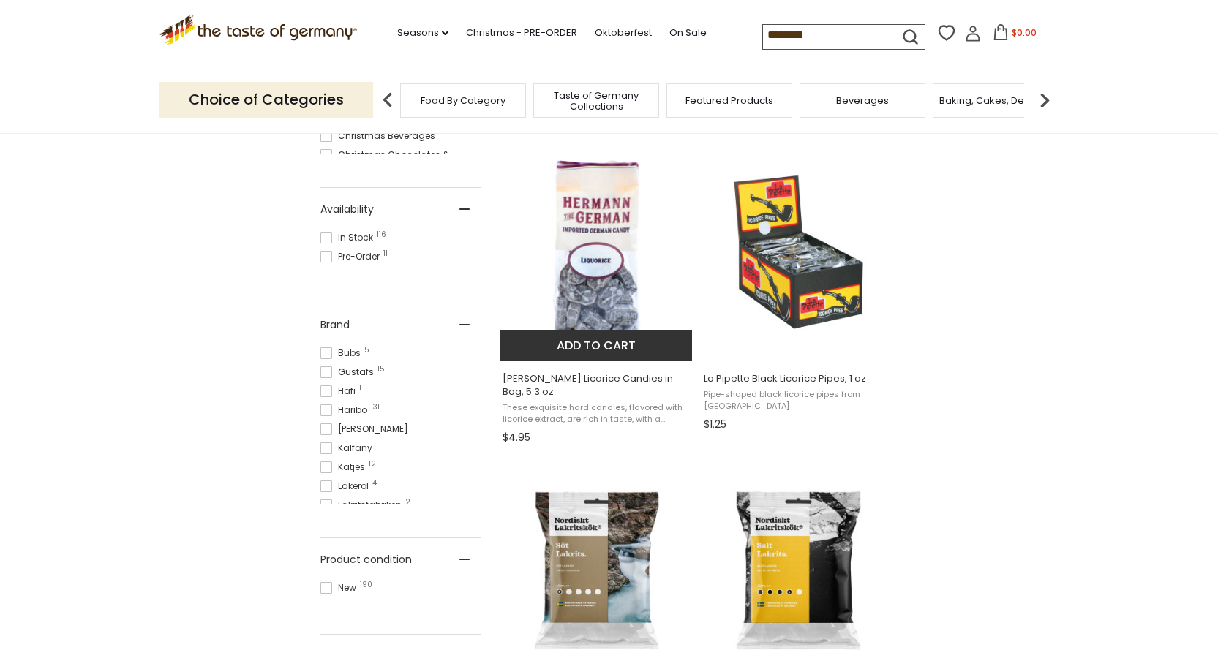
click at [577, 210] on img "Hermann Bavarian Licorice Candies in Bag, 5.3 oz" at bounding box center [597, 252] width 194 height 194
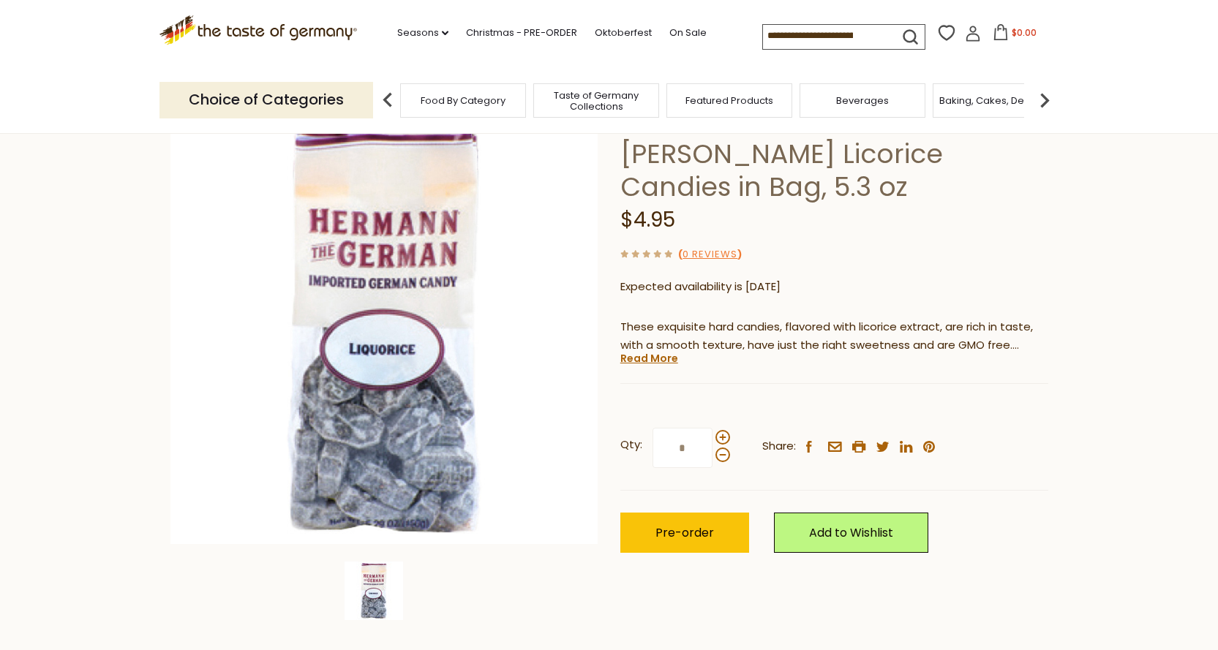
scroll to position [73, 0]
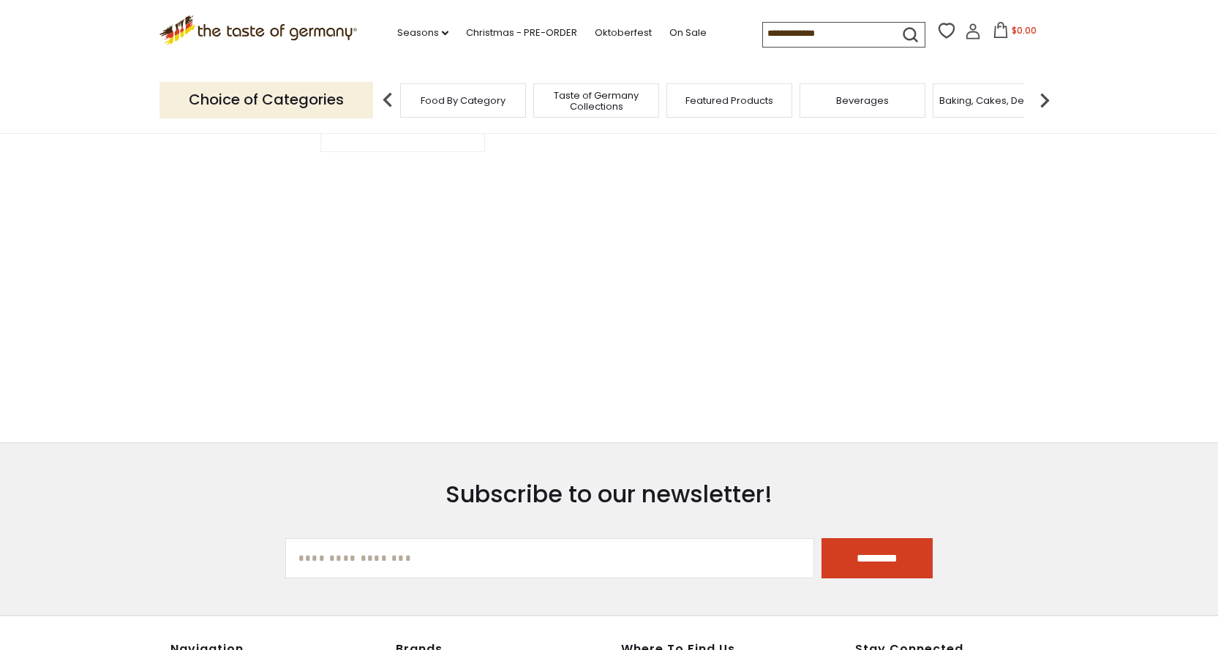
type input "********"
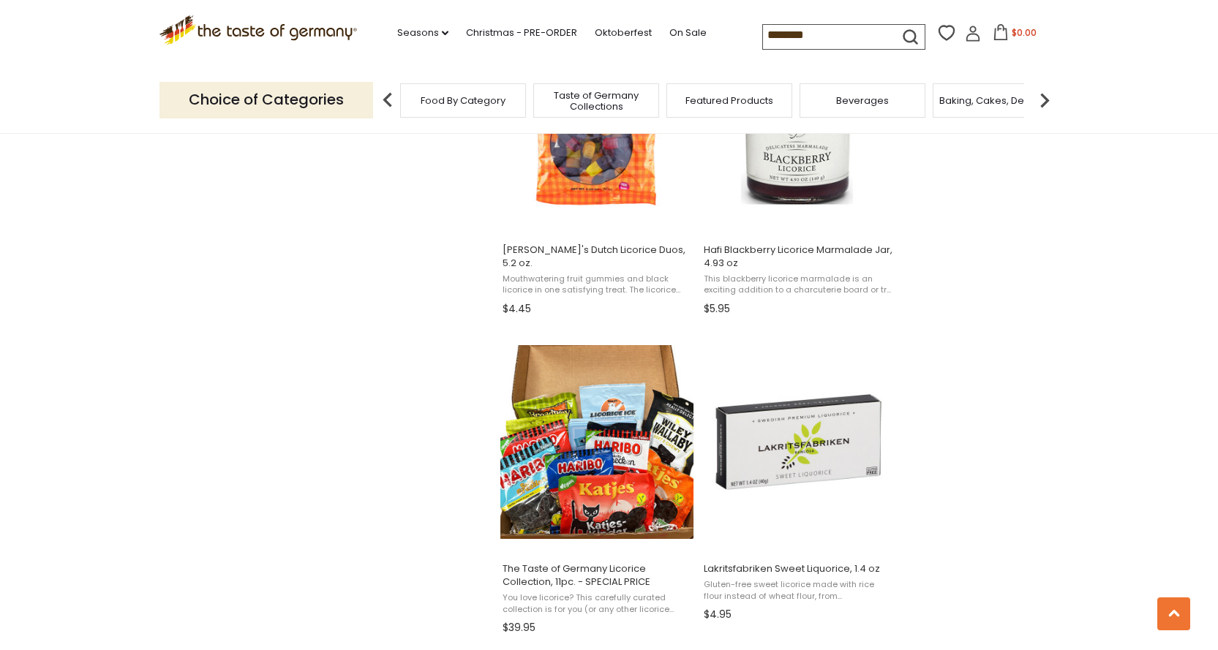
scroll to position [1682, 0]
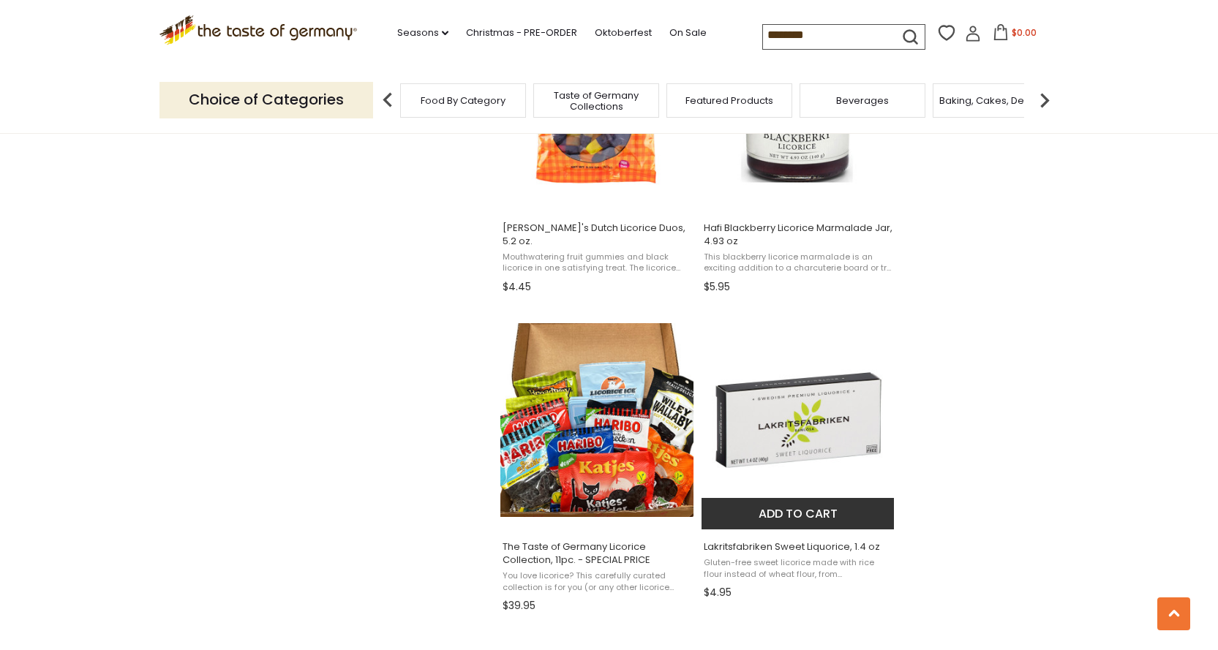
click at [837, 401] on img "Lakritsfabriken Sweet Liquorice, 1.4 oz" at bounding box center [798, 420] width 194 height 194
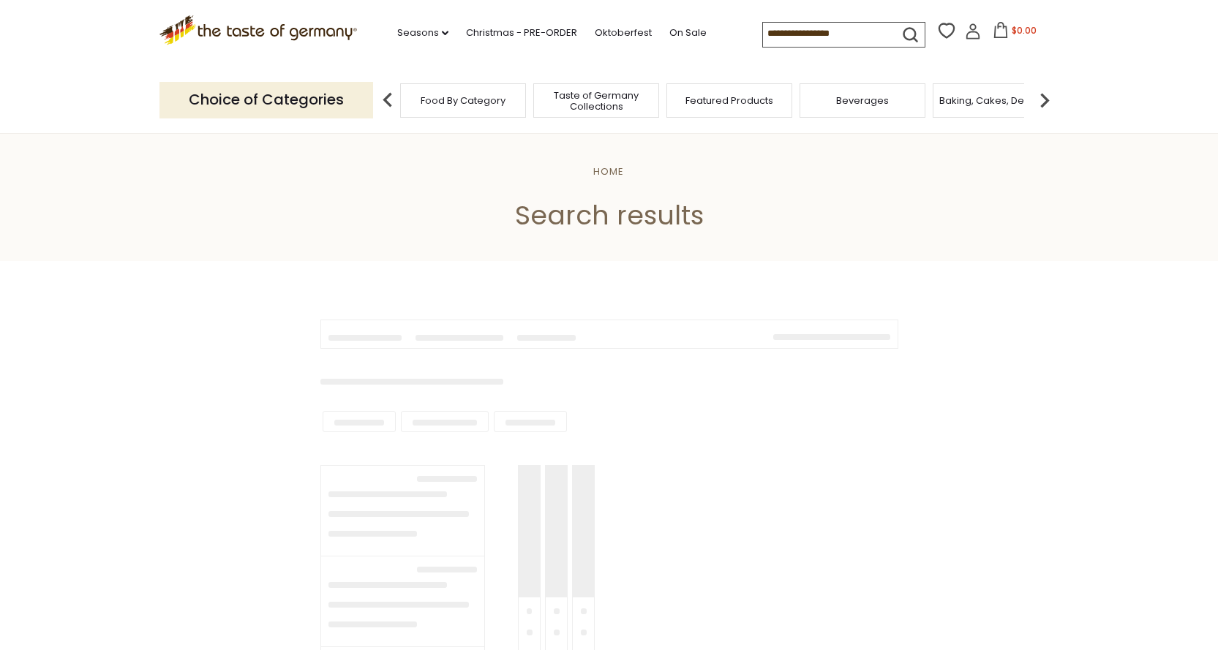
type input "********"
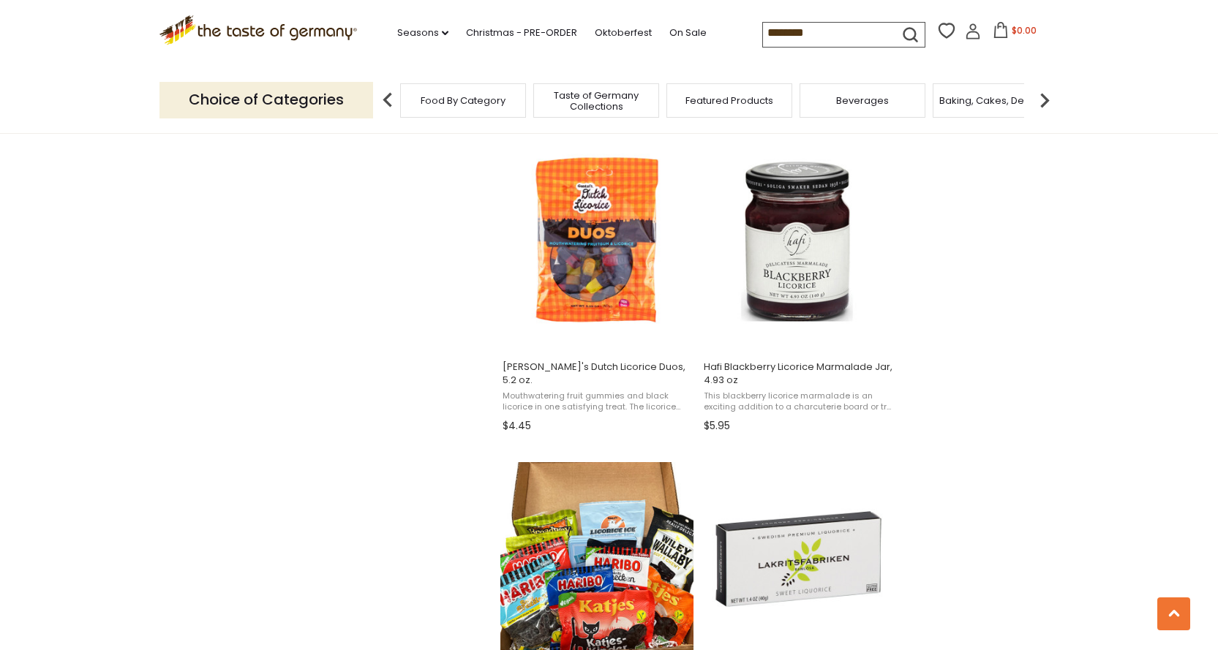
scroll to position [1463, 0]
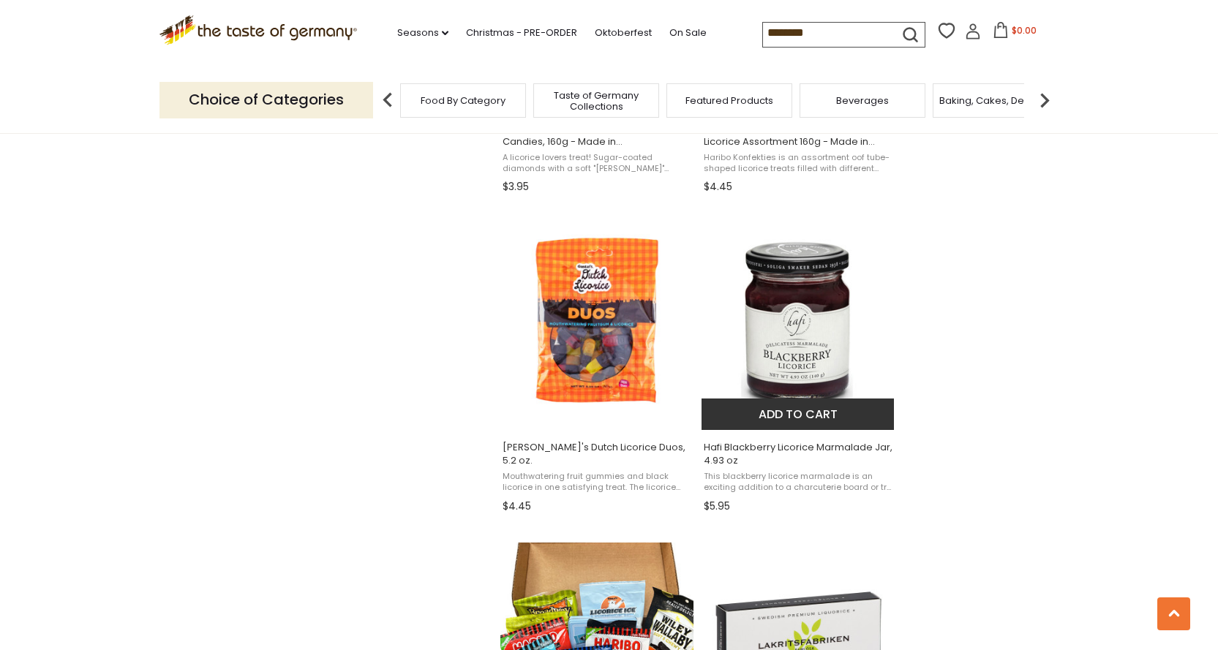
click at [786, 330] on img "Hafi Blackberry Licorice Marmalade Jar, 4.93 oz" at bounding box center [798, 321] width 194 height 194
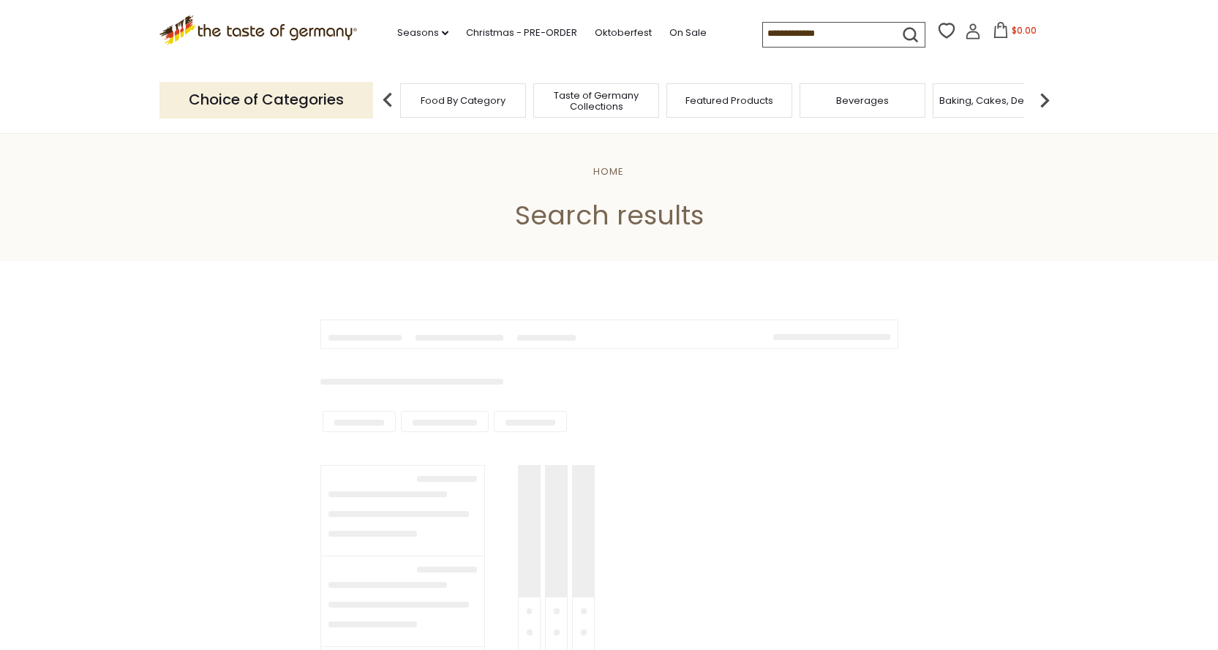
type input "********"
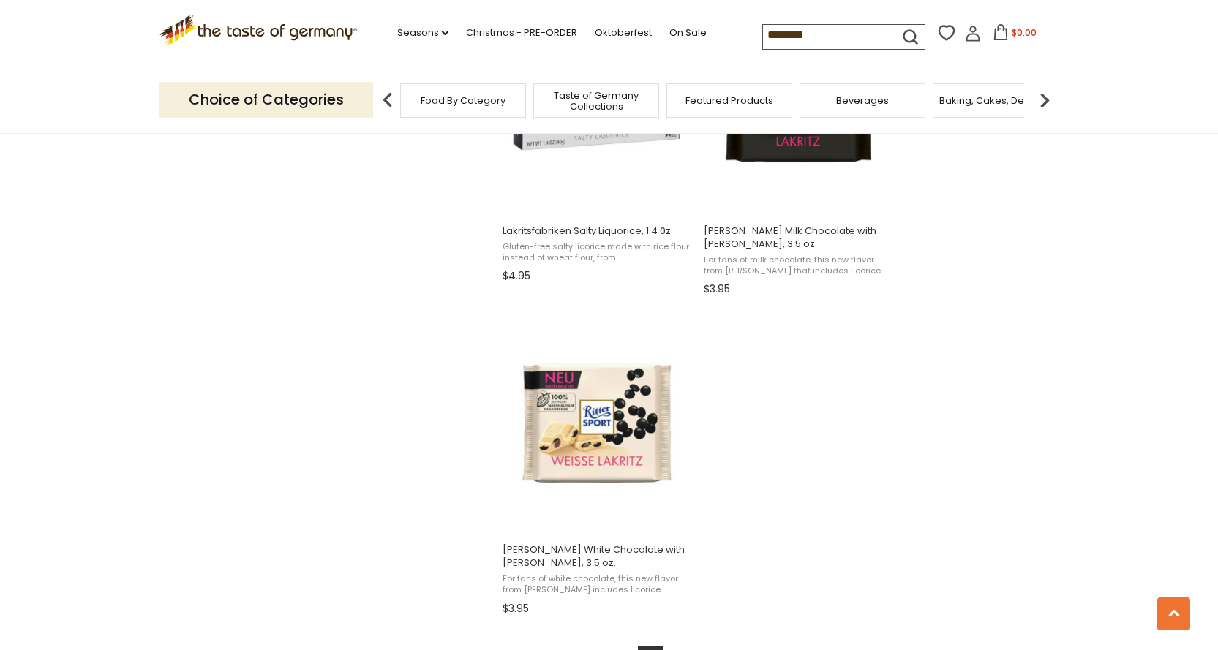
scroll to position [2341, 0]
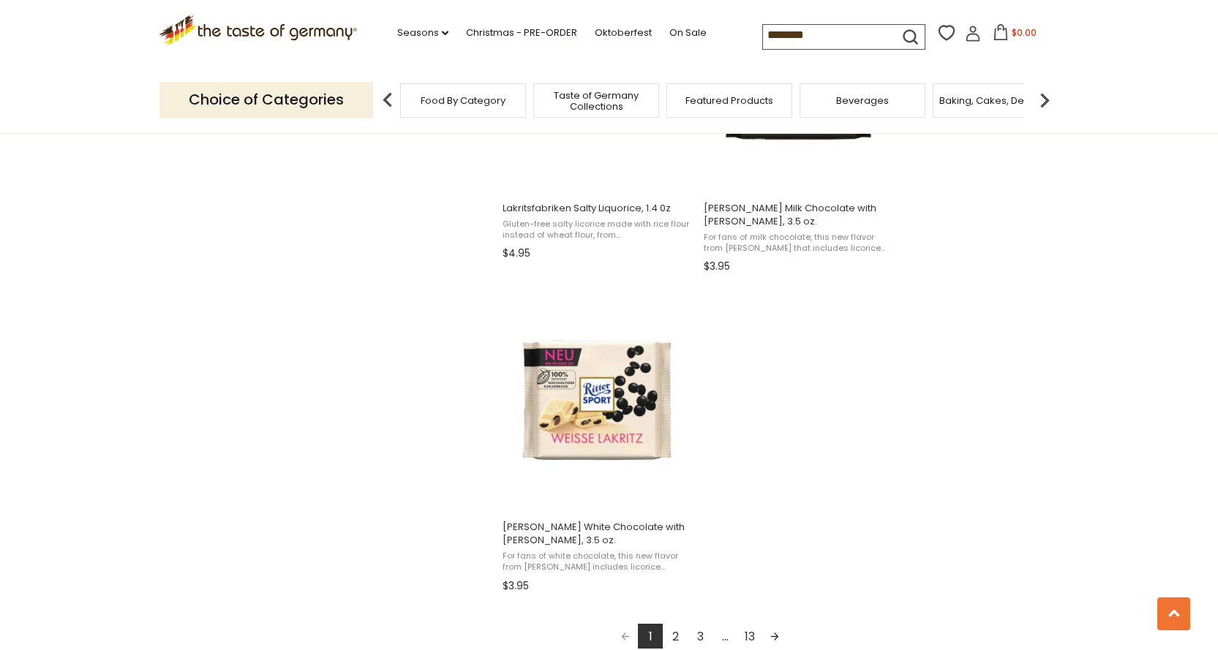
click at [674, 624] on link "2" at bounding box center [675, 636] width 25 height 25
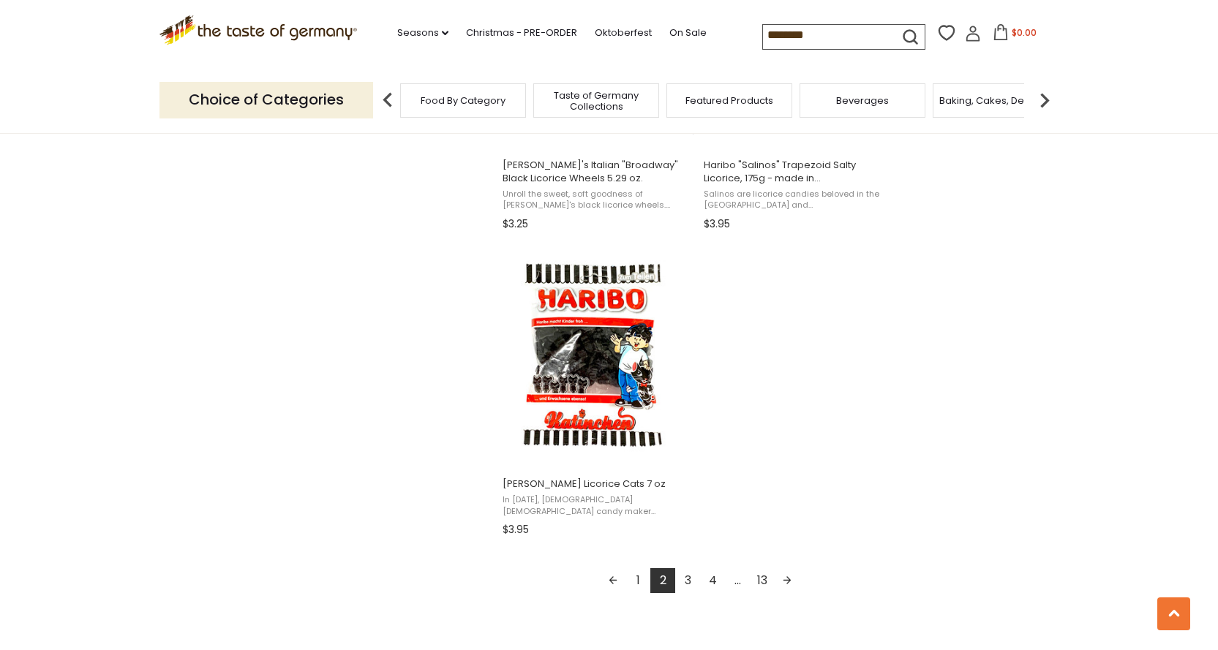
scroll to position [2414, 0]
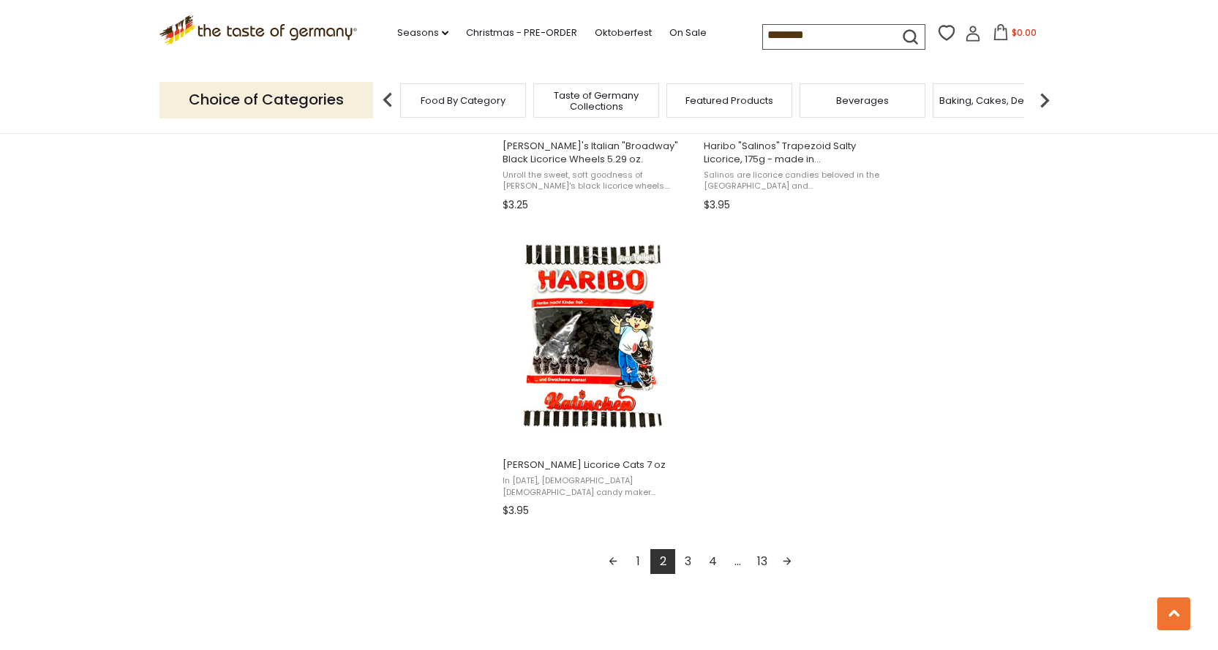
click at [684, 561] on link "3" at bounding box center [687, 561] width 25 height 25
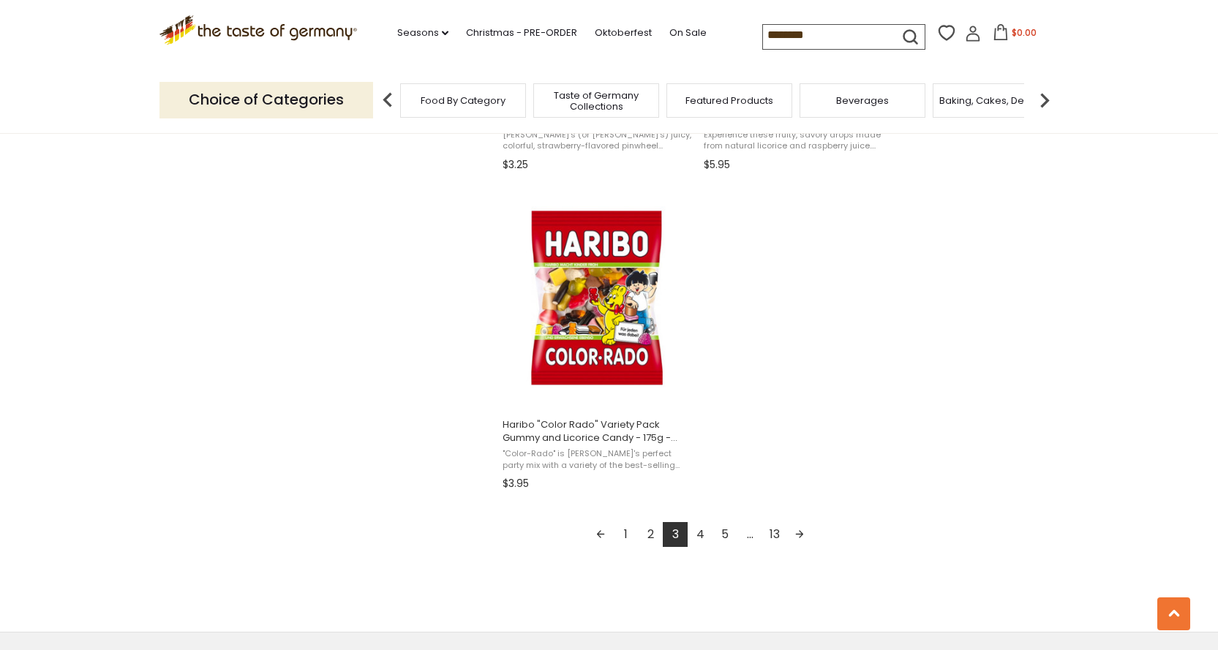
scroll to position [2633, 0]
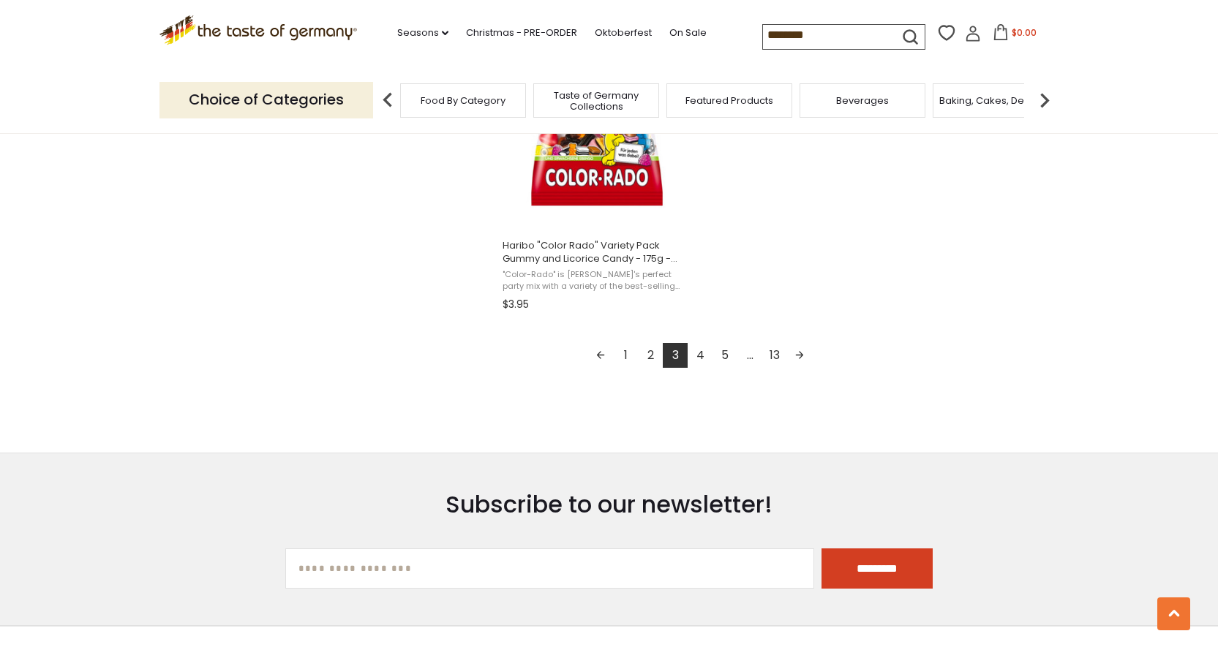
click at [702, 355] on link "4" at bounding box center [700, 355] width 25 height 25
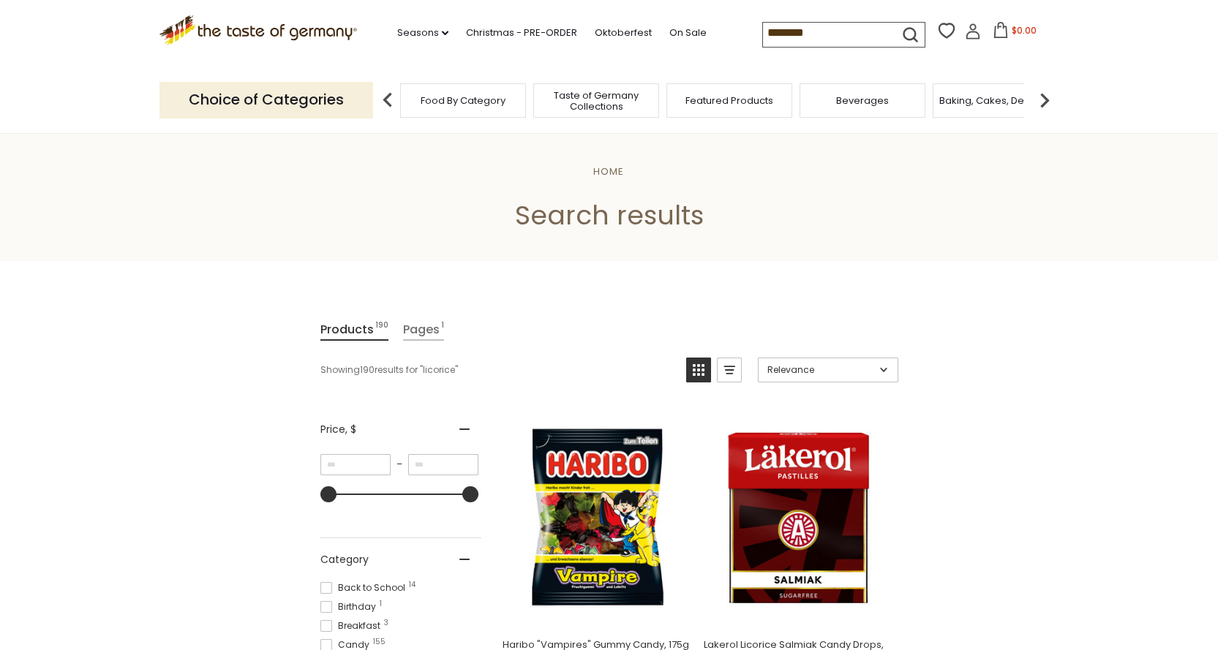
click at [380, 96] on img at bounding box center [387, 100] width 29 height 29
click at [388, 94] on img at bounding box center [387, 100] width 29 height 29
click at [434, 99] on span "Food By Category" at bounding box center [463, 100] width 85 height 11
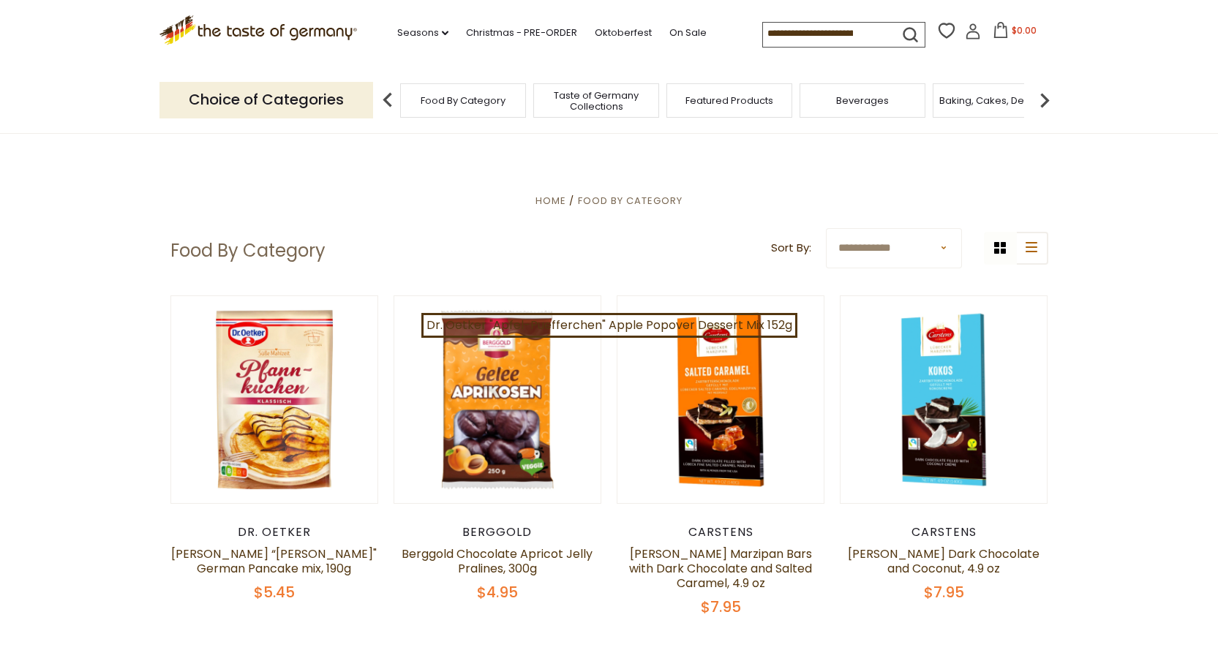
click at [615, 110] on span "Taste of Germany Collections" at bounding box center [596, 101] width 117 height 22
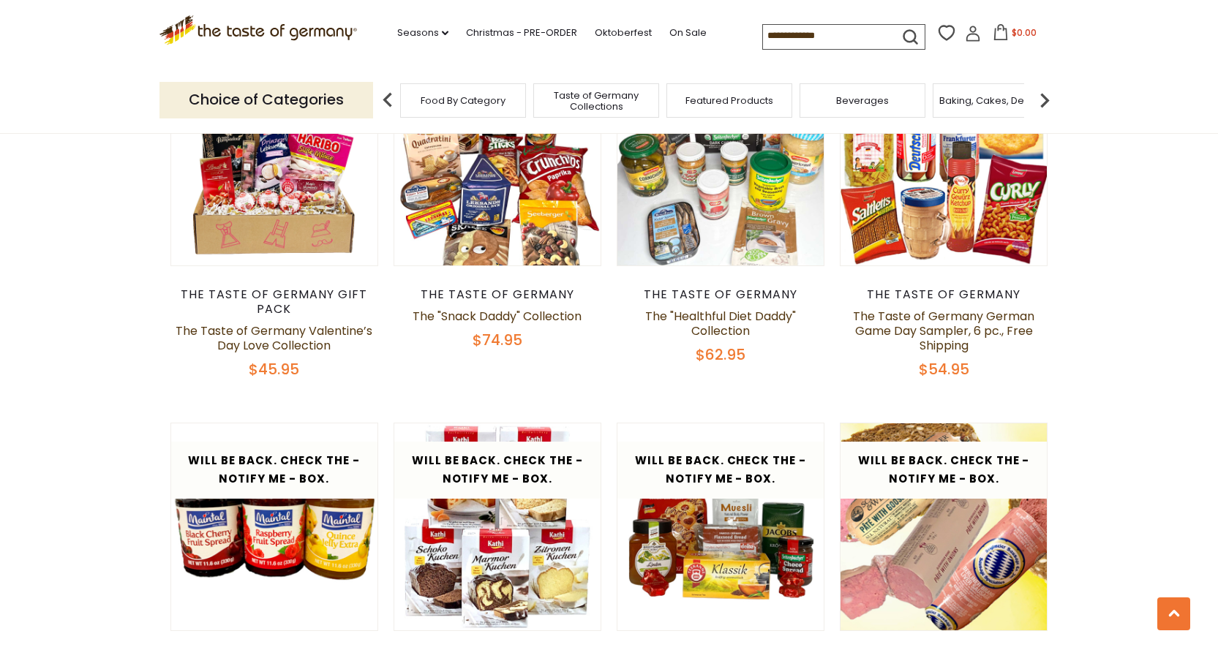
scroll to position [1609, 0]
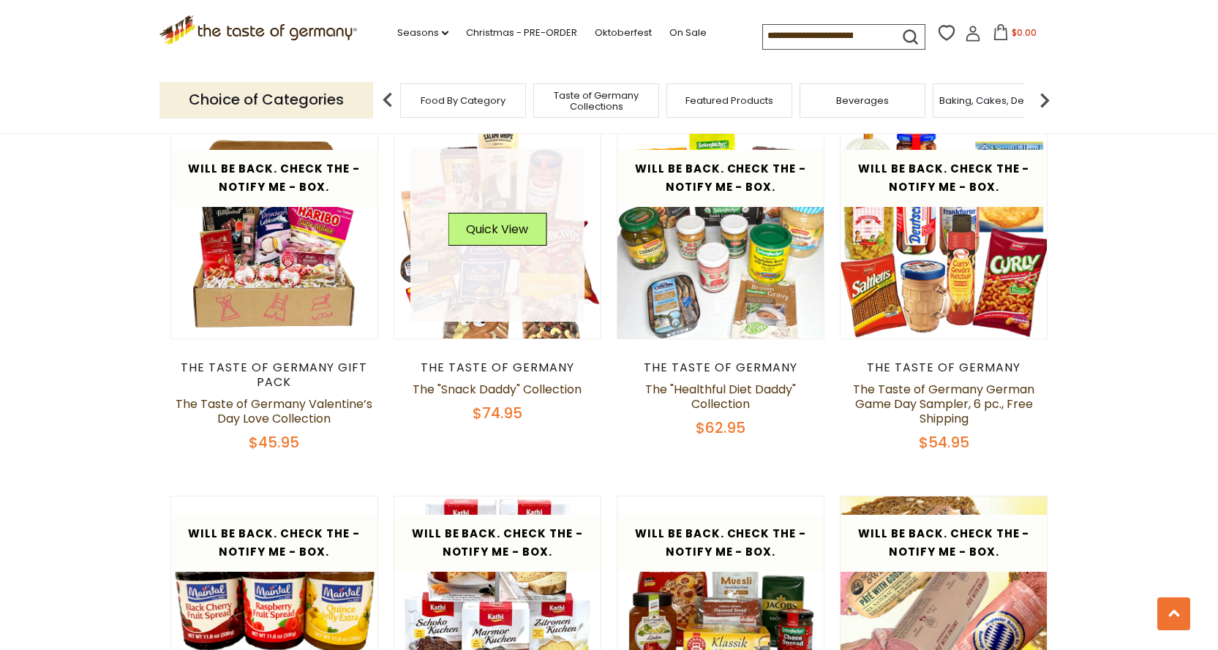
click at [547, 312] on img at bounding box center [497, 235] width 207 height 207
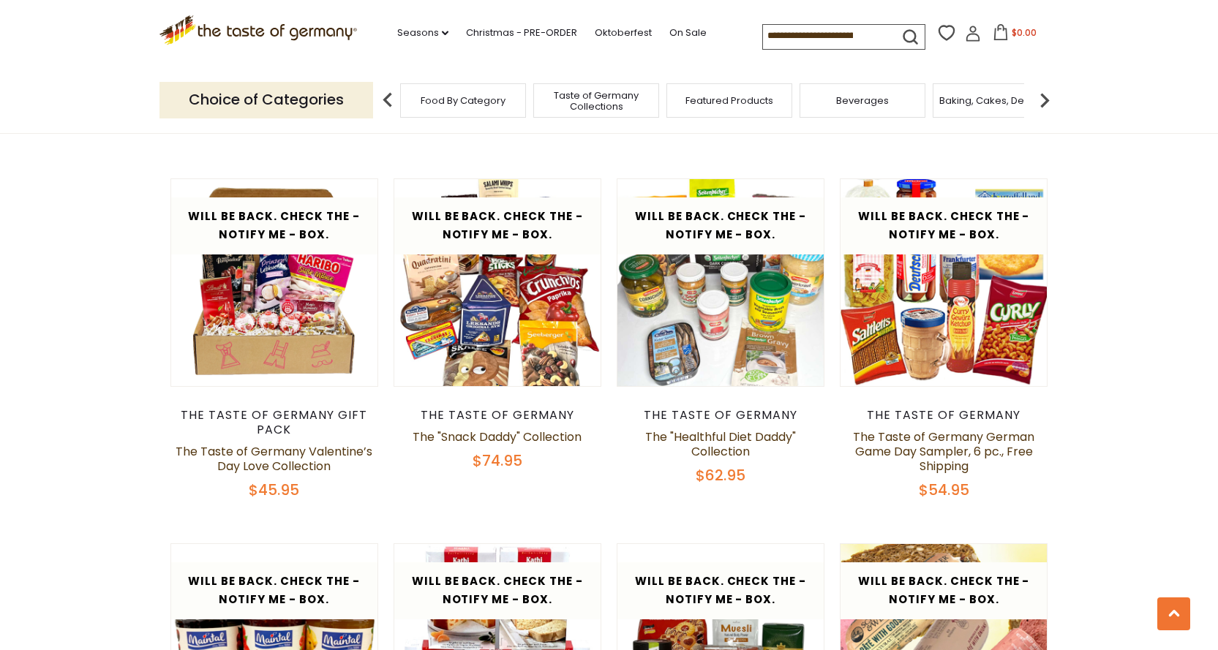
scroll to position [1536, 0]
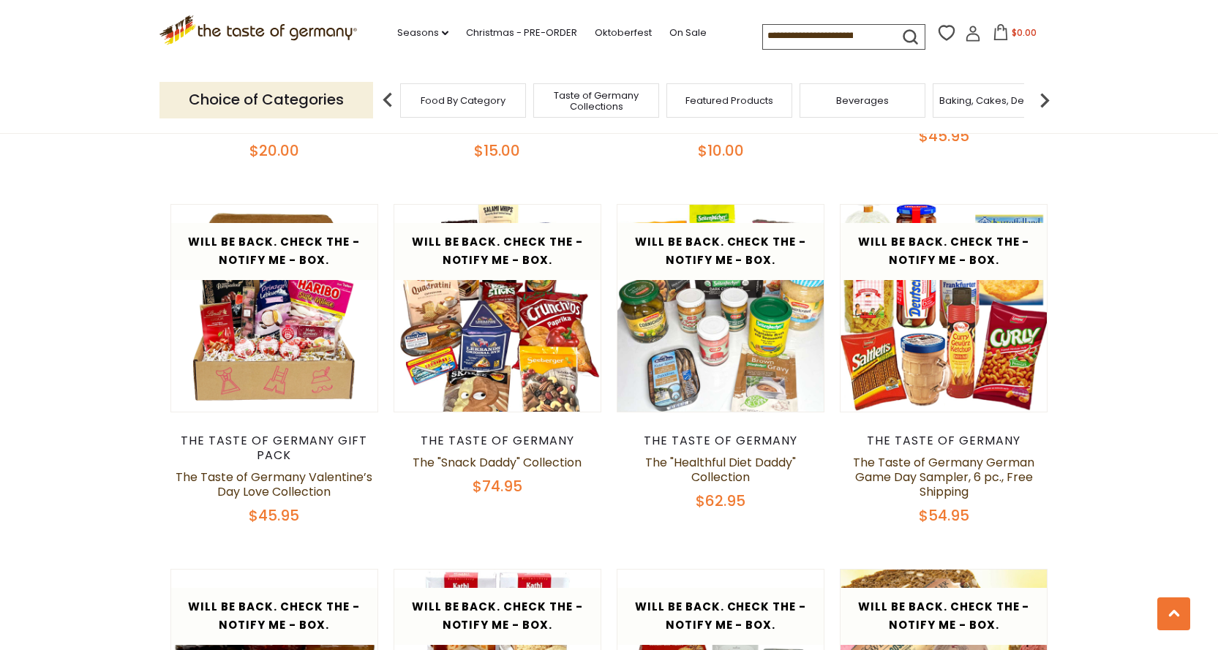
click at [771, 399] on article "Will be back. Check the - Notify Me - Box. Quick View The Taste of Germany The …" at bounding box center [721, 357] width 208 height 306
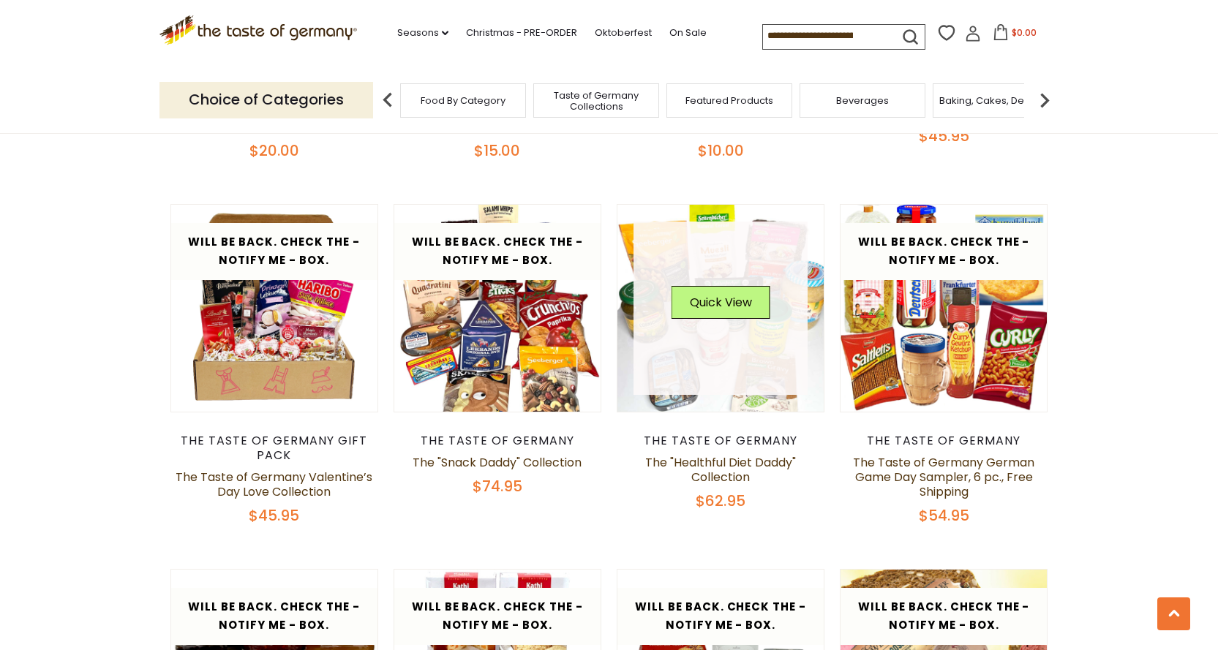
click at [706, 392] on img at bounding box center [720, 308] width 207 height 207
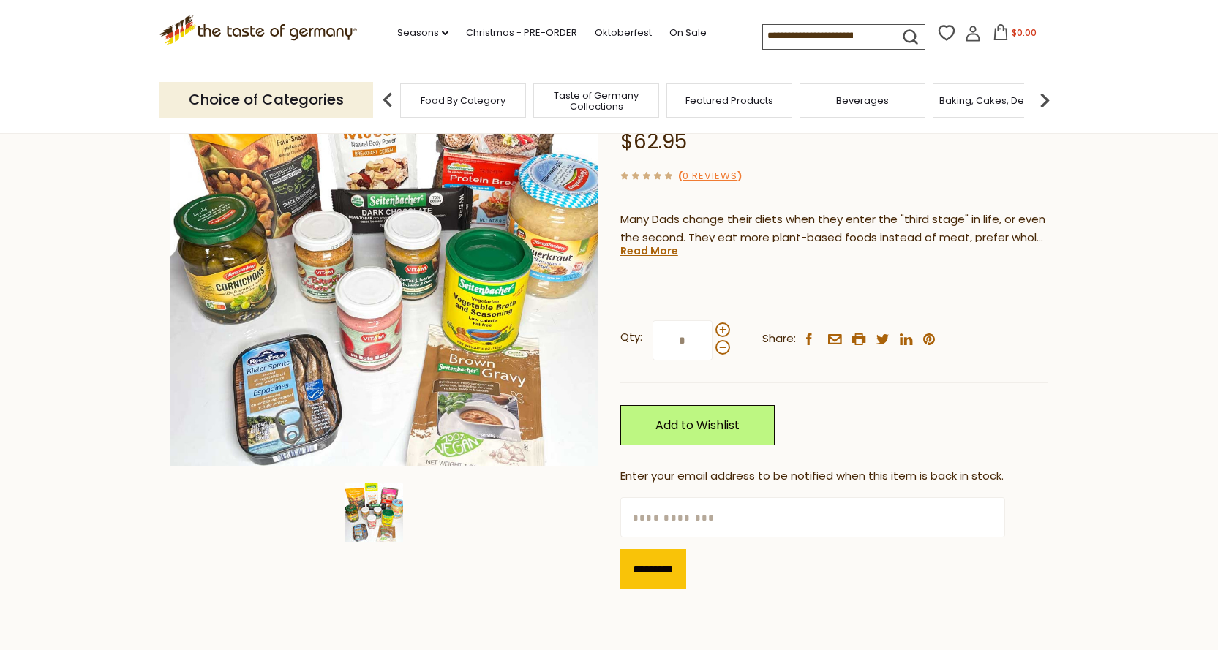
scroll to position [146, 0]
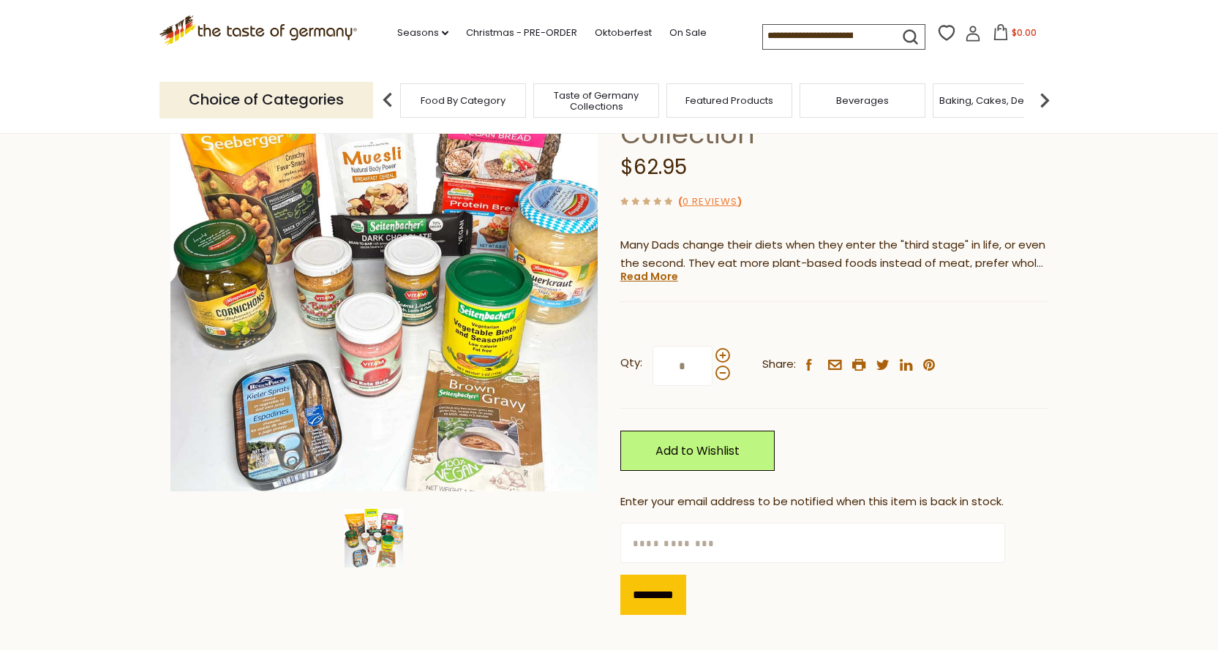
click at [785, 39] on input at bounding box center [825, 35] width 124 height 20
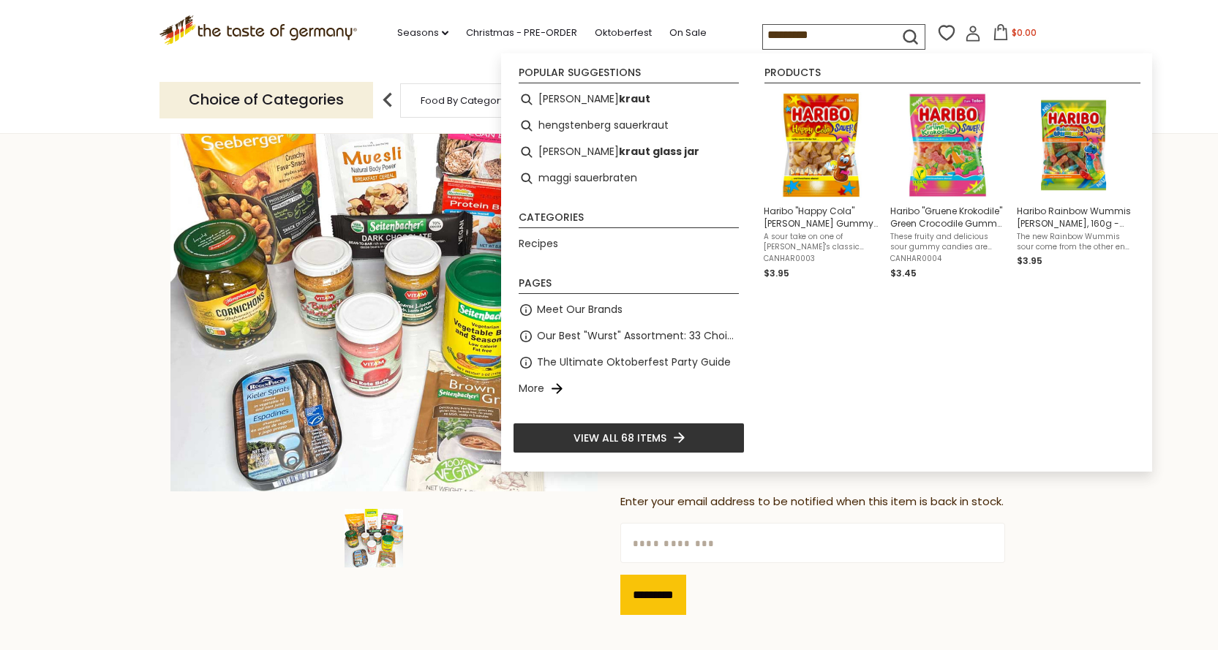
type input "**********"
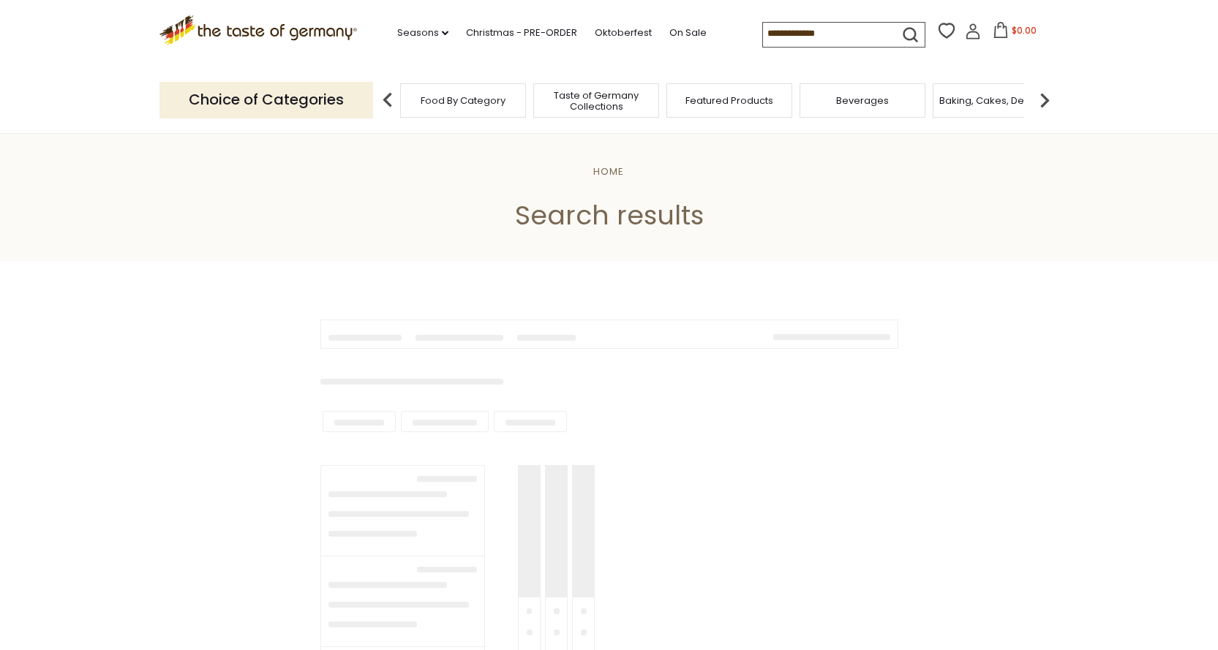
type input "**********"
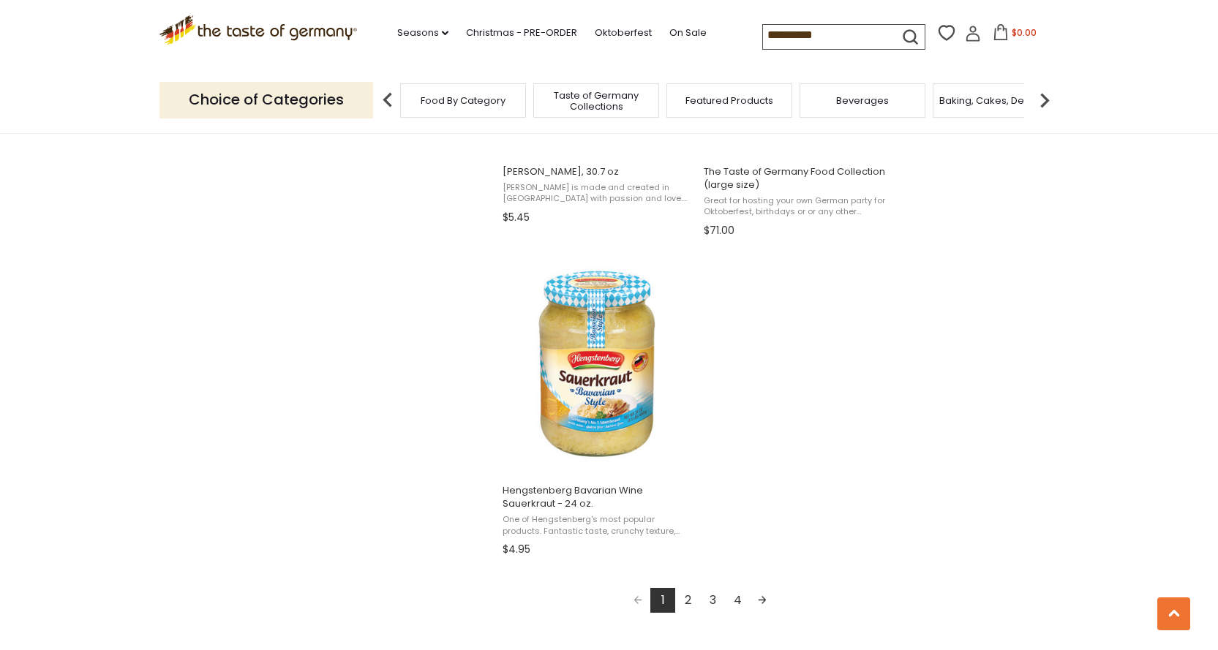
scroll to position [2414, 0]
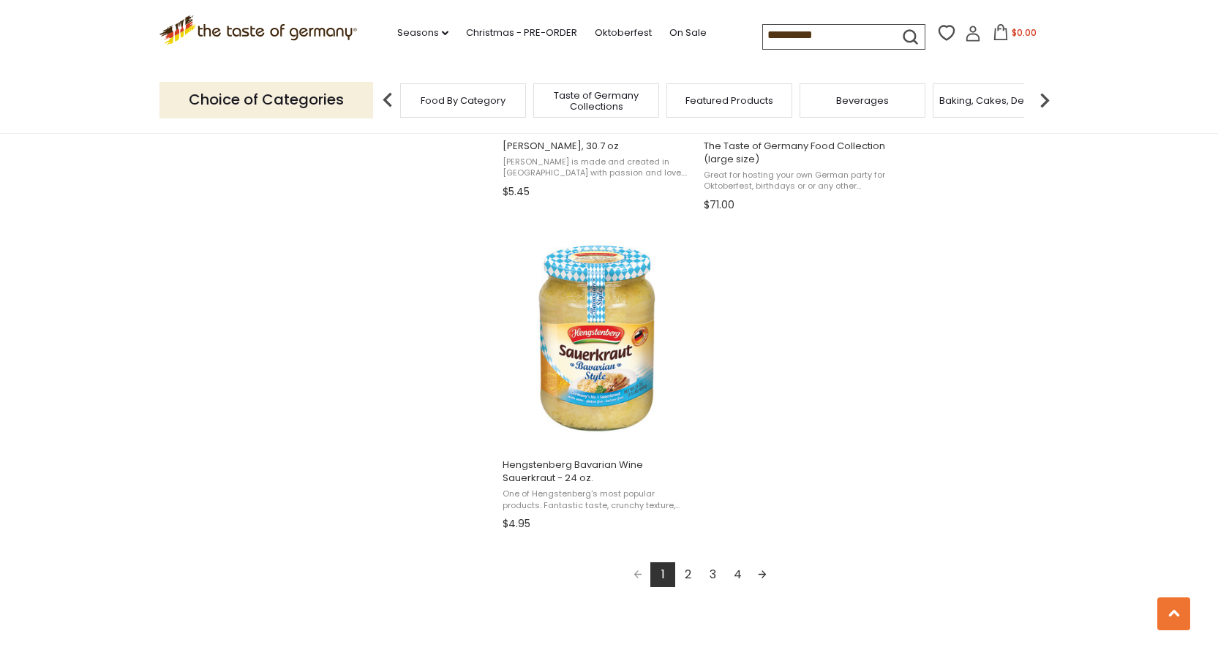
click at [688, 574] on link "2" at bounding box center [687, 574] width 25 height 25
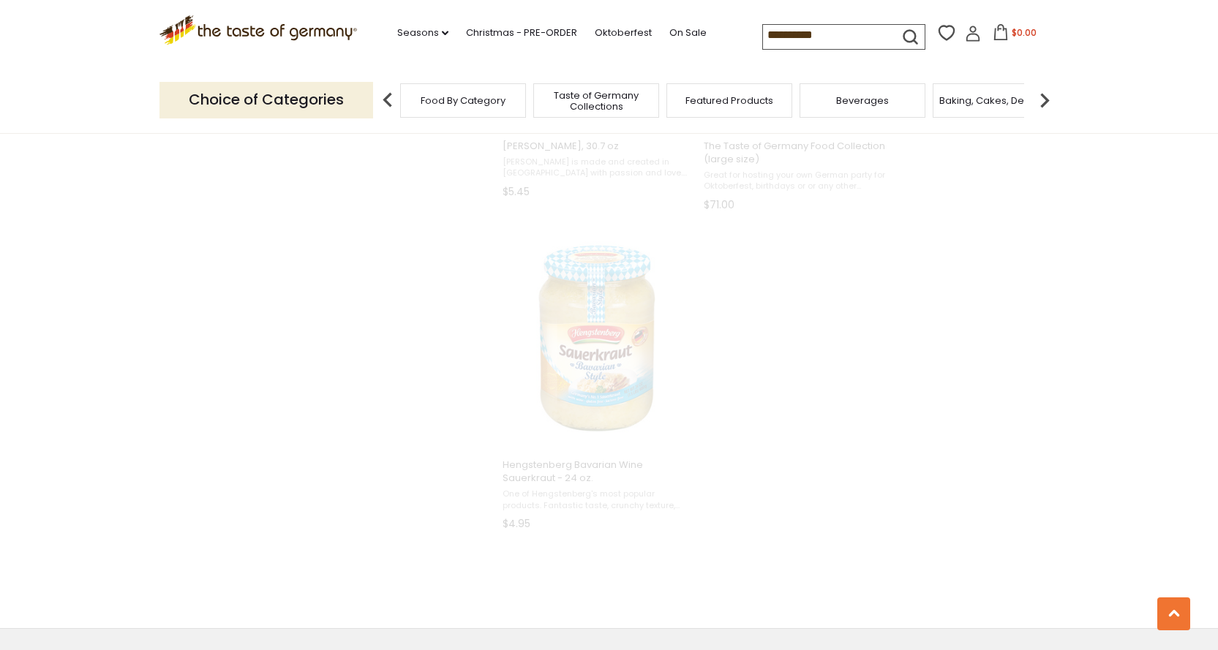
scroll to position [2033, 0]
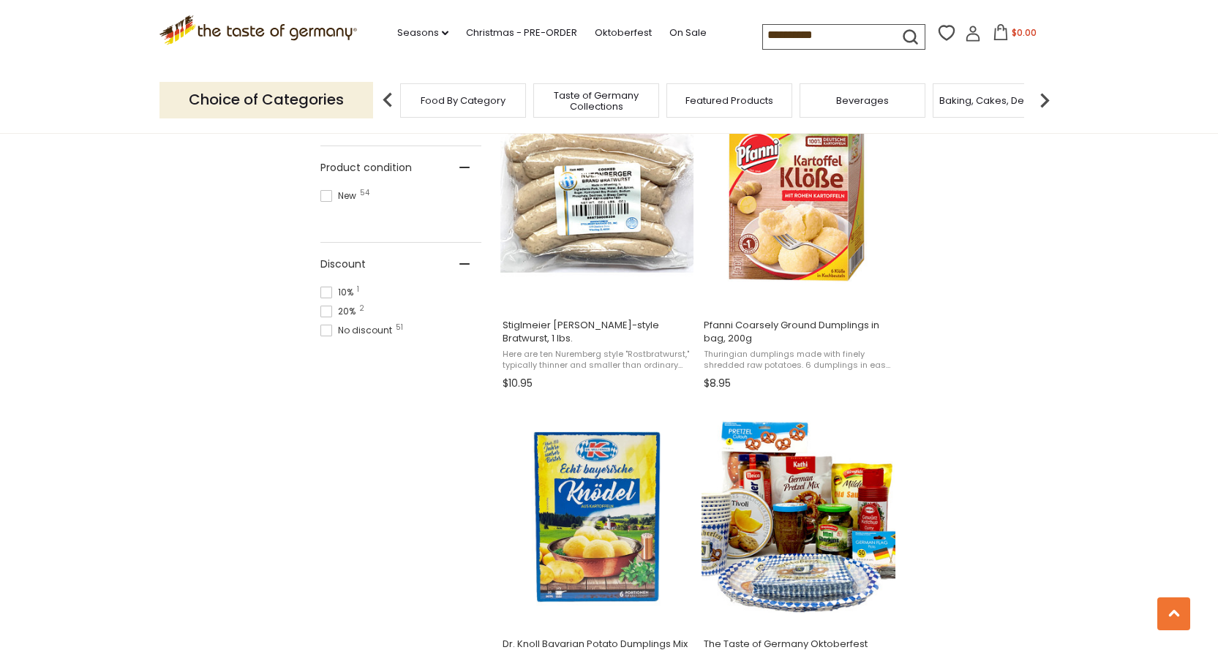
scroll to position [951, 0]
